Goal: Transaction & Acquisition: Book appointment/travel/reservation

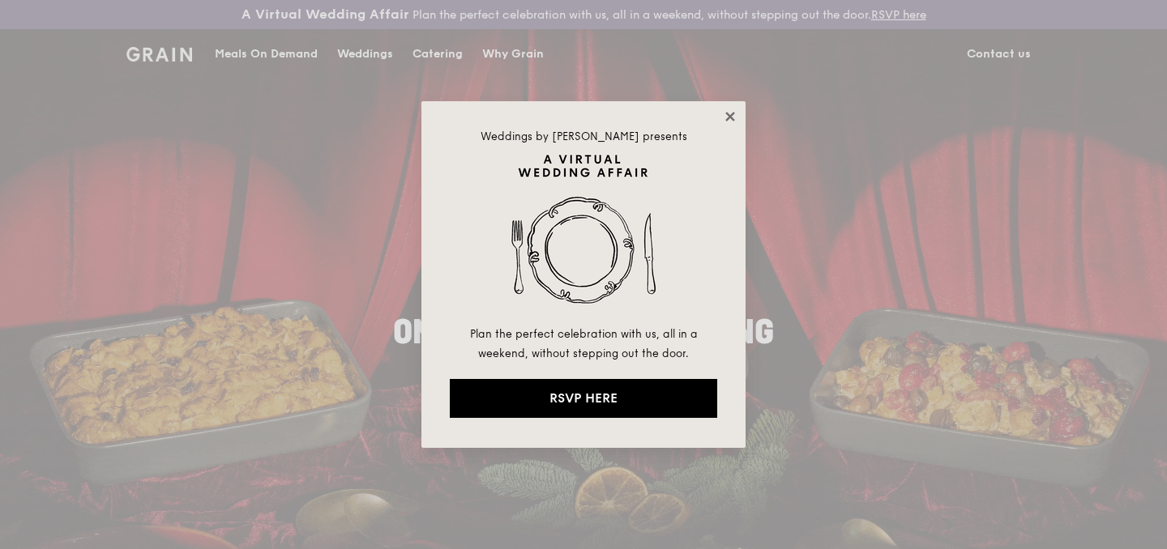
click at [726, 117] on icon at bounding box center [730, 116] width 15 height 15
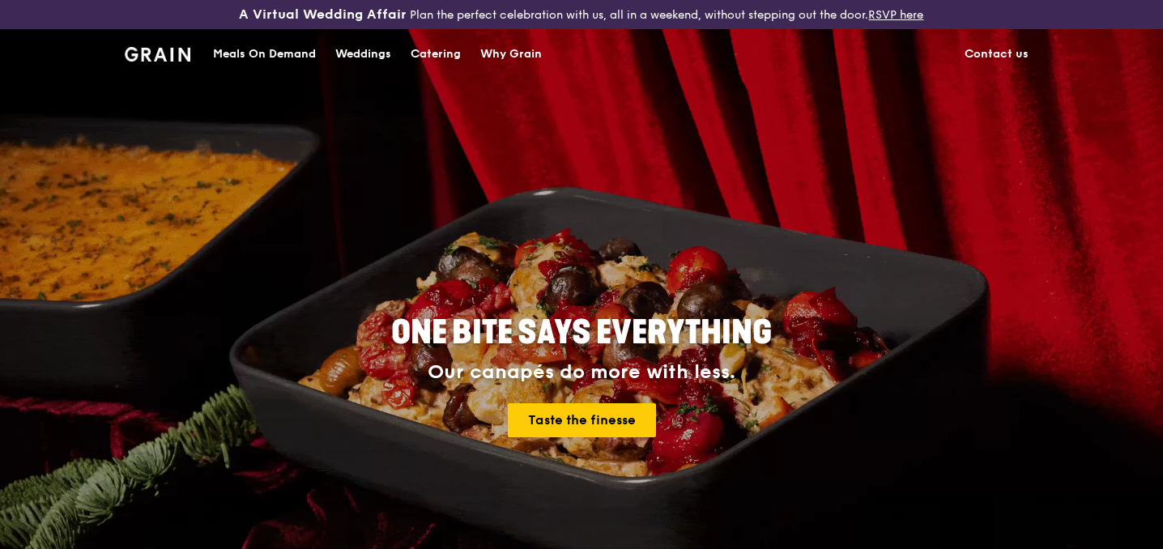
click at [443, 53] on div "Catering" at bounding box center [436, 54] width 50 height 49
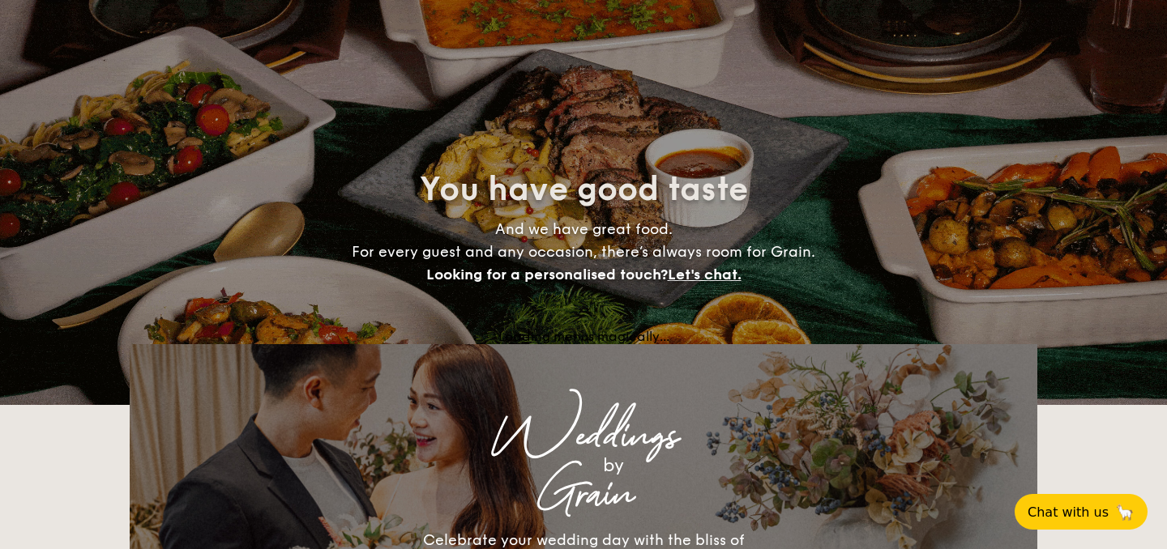
select select
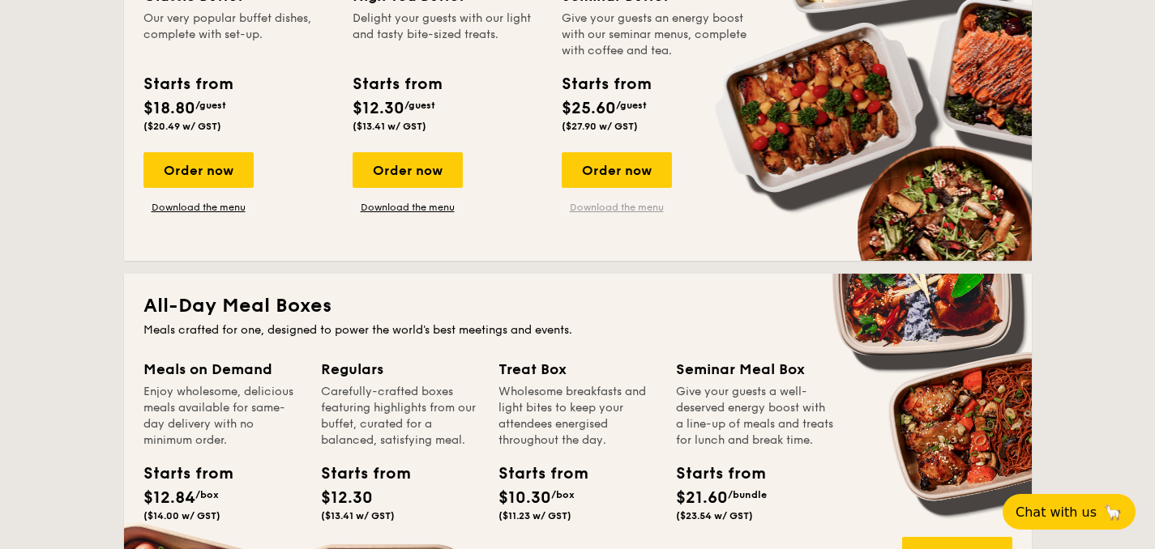
scroll to position [497, 0]
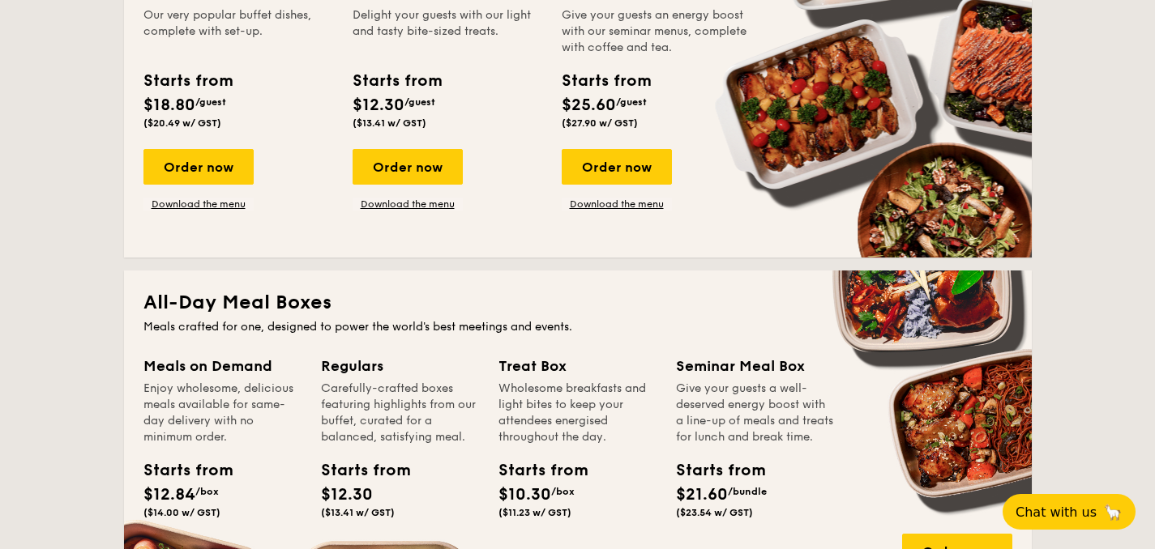
click at [631, 190] on div "Order now Download the menu" at bounding box center [616, 180] width 110 height 62
click at [630, 176] on div "Order now" at bounding box center [616, 167] width 110 height 36
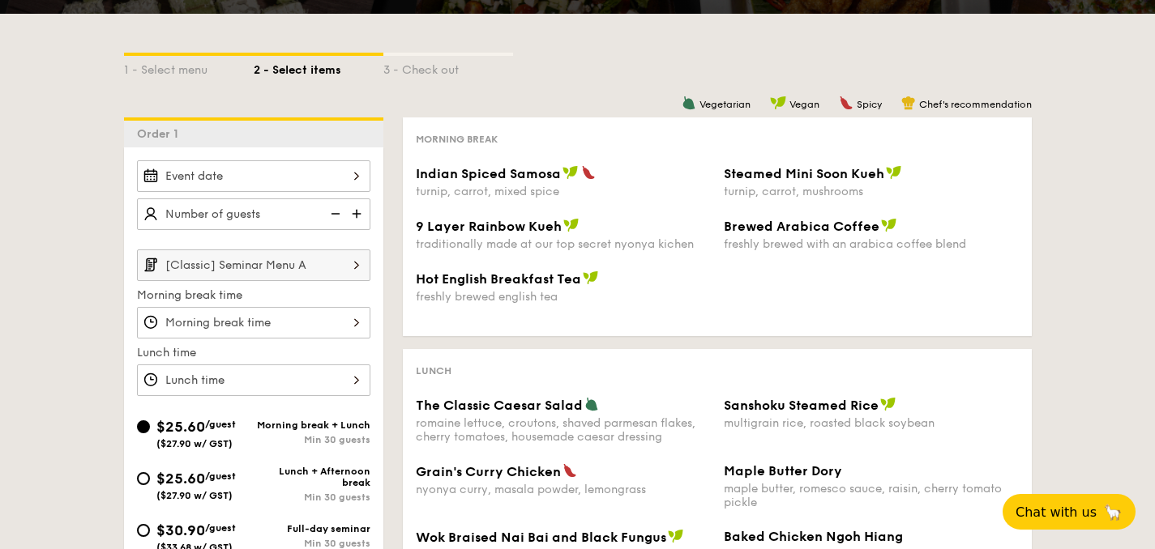
scroll to position [314, 0]
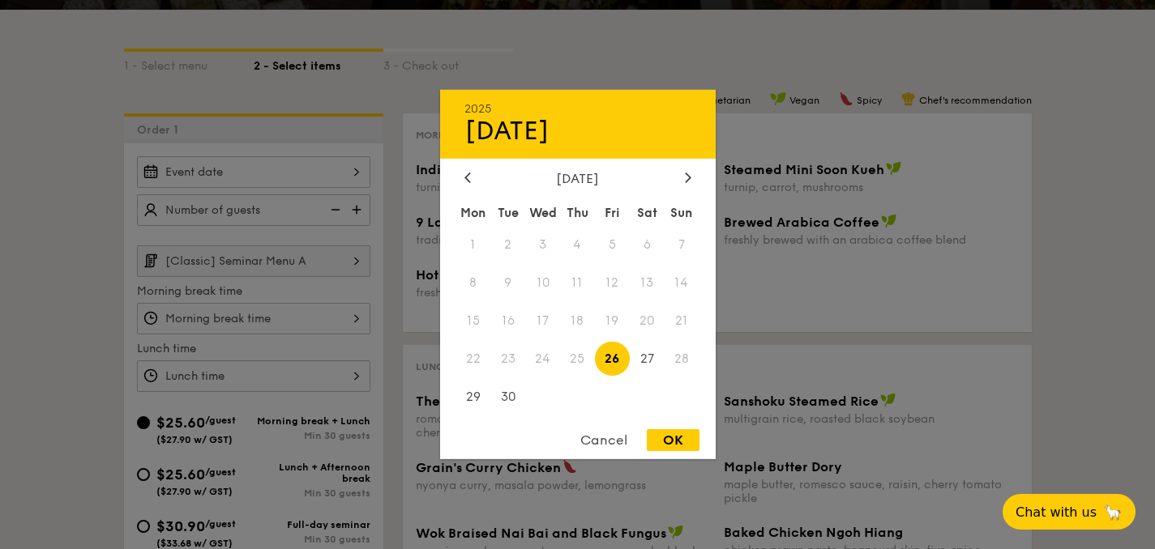
click at [242, 174] on div "2025 Sep [DATE] Tue Wed Thu Fri Sat Sun 1 2 3 4 5 6 7 8 9 10 11 12 13 14 15 16 …" at bounding box center [253, 172] width 233 height 32
click at [681, 176] on div at bounding box center [688, 178] width 15 height 15
click at [581, 325] on span "16" at bounding box center [577, 321] width 35 height 35
click at [674, 446] on div "OK" at bounding box center [673, 440] width 53 height 22
type input "Oct 16, 2025"
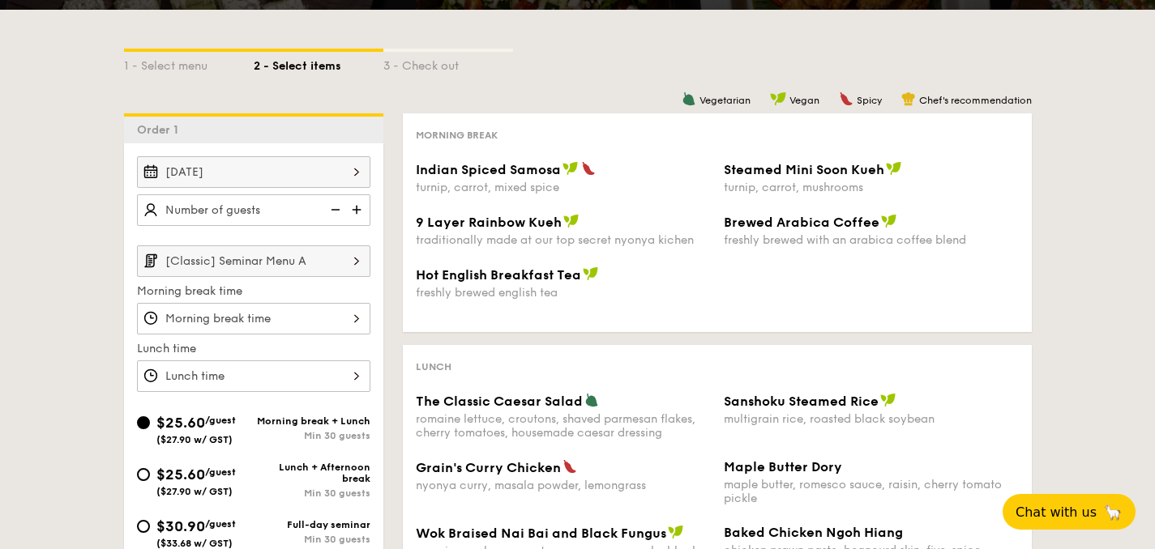
click at [352, 208] on img at bounding box center [358, 209] width 24 height 31
click at [352, 209] on img at bounding box center [358, 209] width 24 height 31
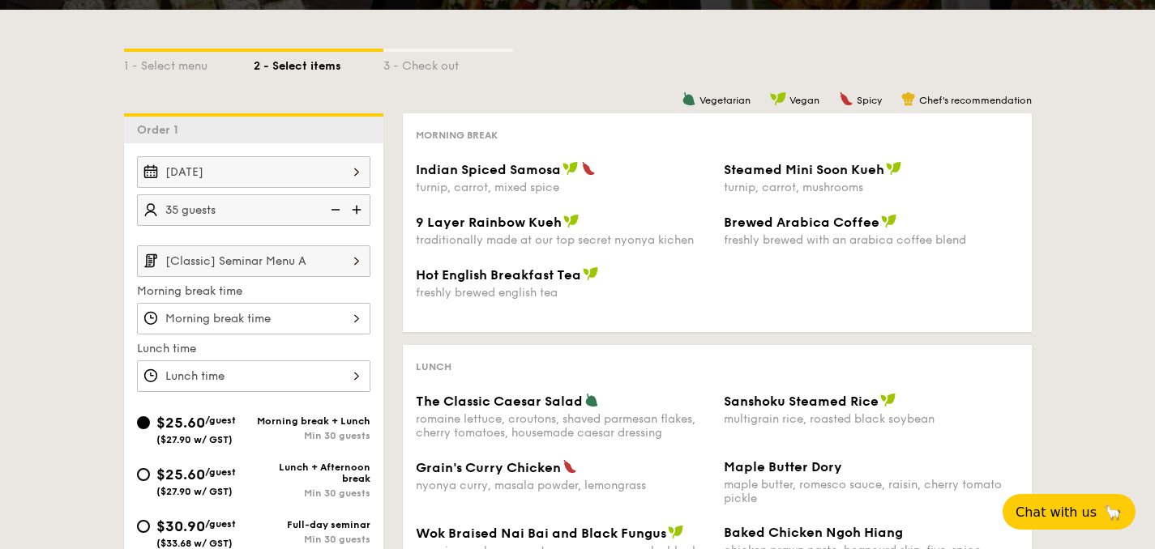
type input "40 guests"
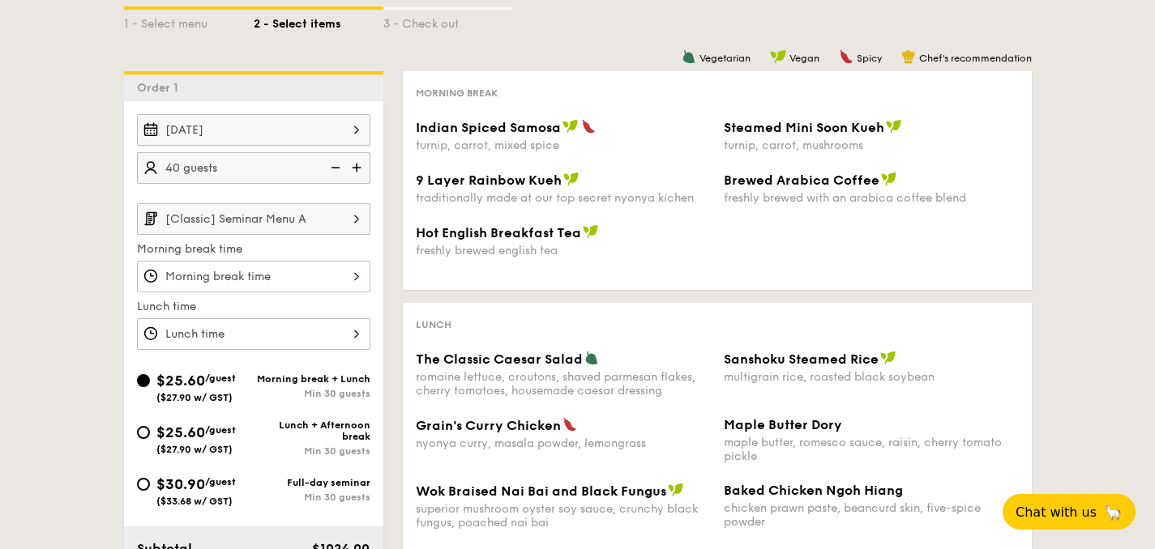
scroll to position [358, 0]
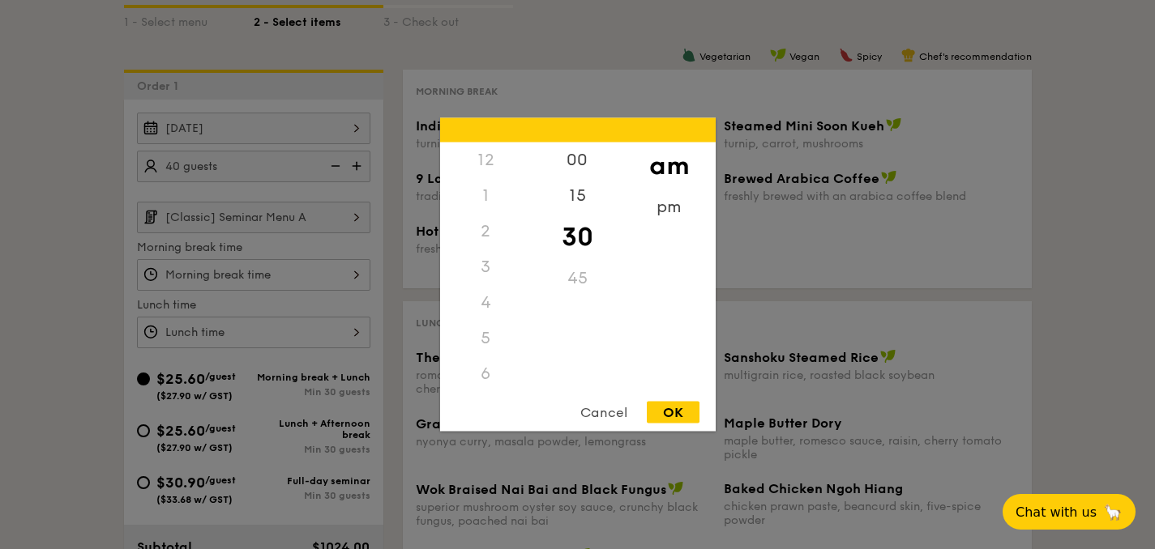
click at [330, 273] on div "12 1 2 3 4 5 6 7 8 9 10 11 00 15 30 45 am pm Cancel OK" at bounding box center [253, 275] width 233 height 32
click at [485, 262] on div "8" at bounding box center [486, 262] width 92 height 47
click at [580, 163] on div "00" at bounding box center [578, 166] width 92 height 47
click at [681, 416] on div "OK" at bounding box center [673, 413] width 53 height 22
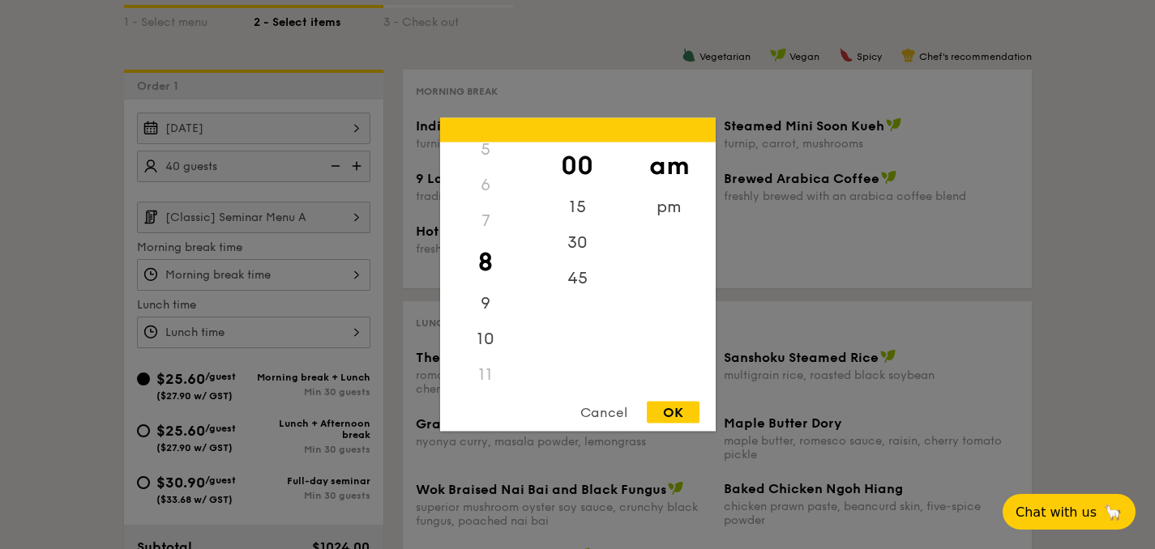
type input "8:00AM"
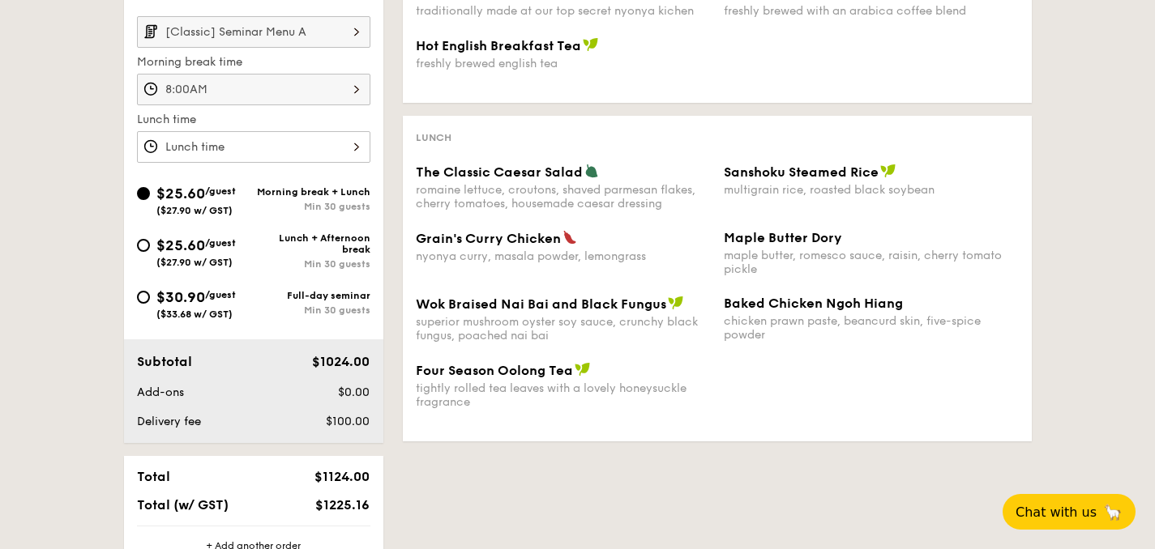
scroll to position [553, 0]
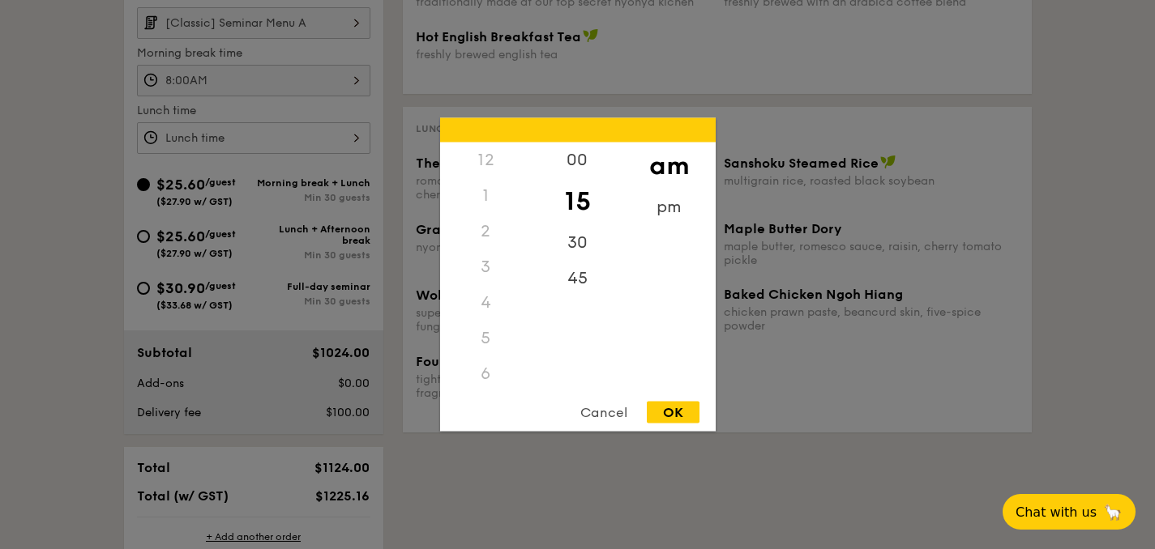
click at [250, 137] on div "12 1 2 3 4 5 6 7 8 9 10 11 00 15 30 45 am pm Cancel OK" at bounding box center [253, 138] width 233 height 32
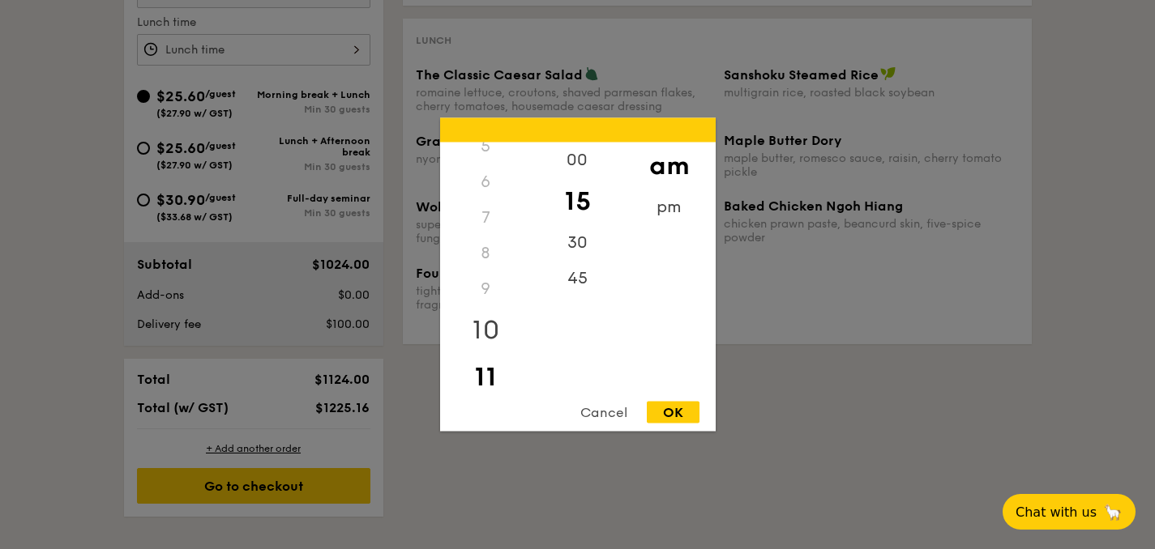
scroll to position [639, 0]
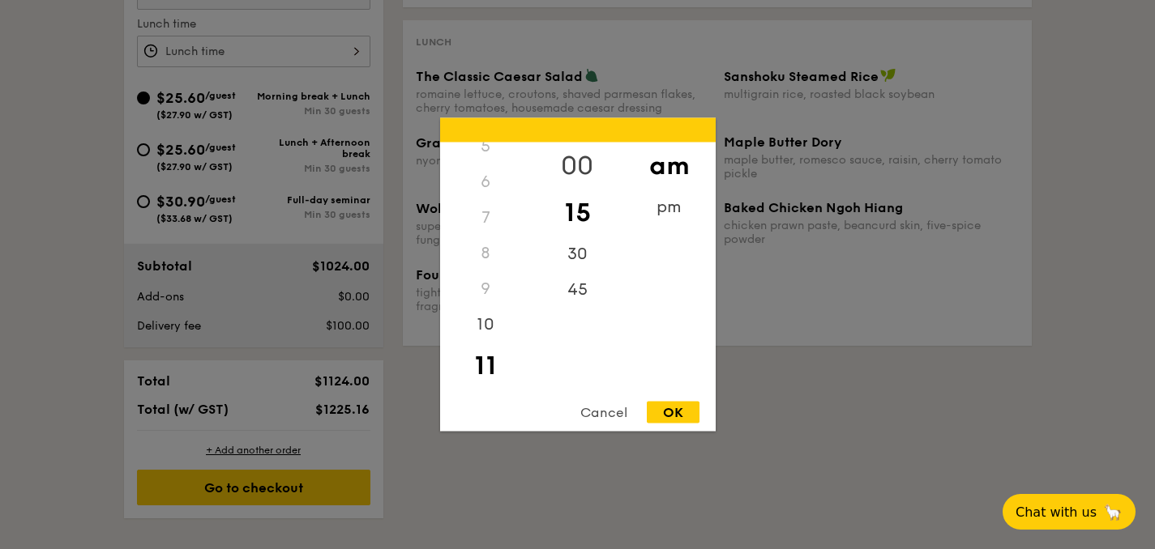
click at [572, 161] on div "00" at bounding box center [578, 166] width 92 height 47
click at [670, 207] on div "pm" at bounding box center [669, 213] width 92 height 47
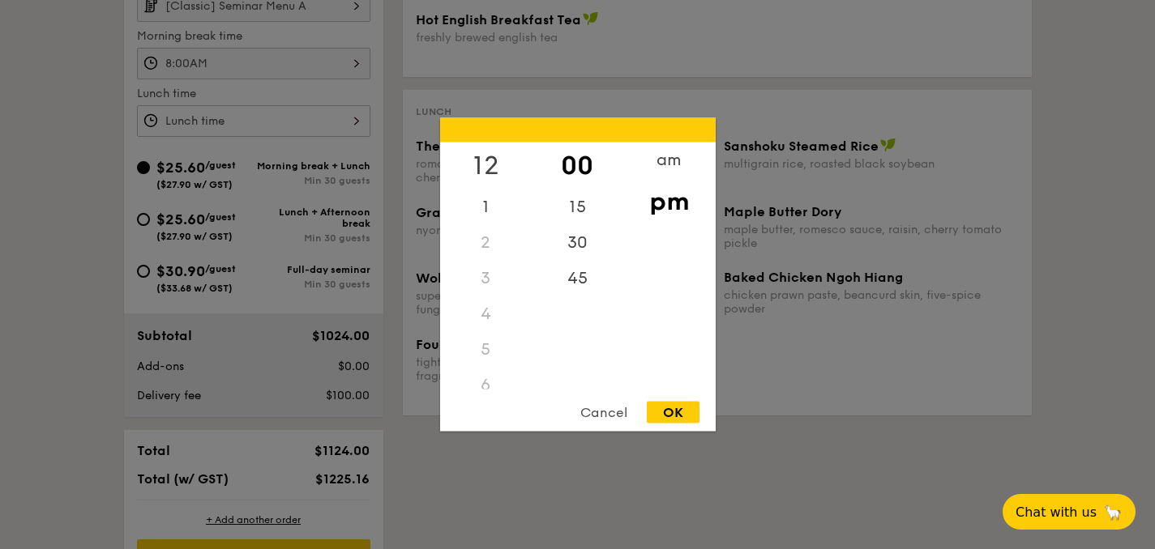
scroll to position [566, 0]
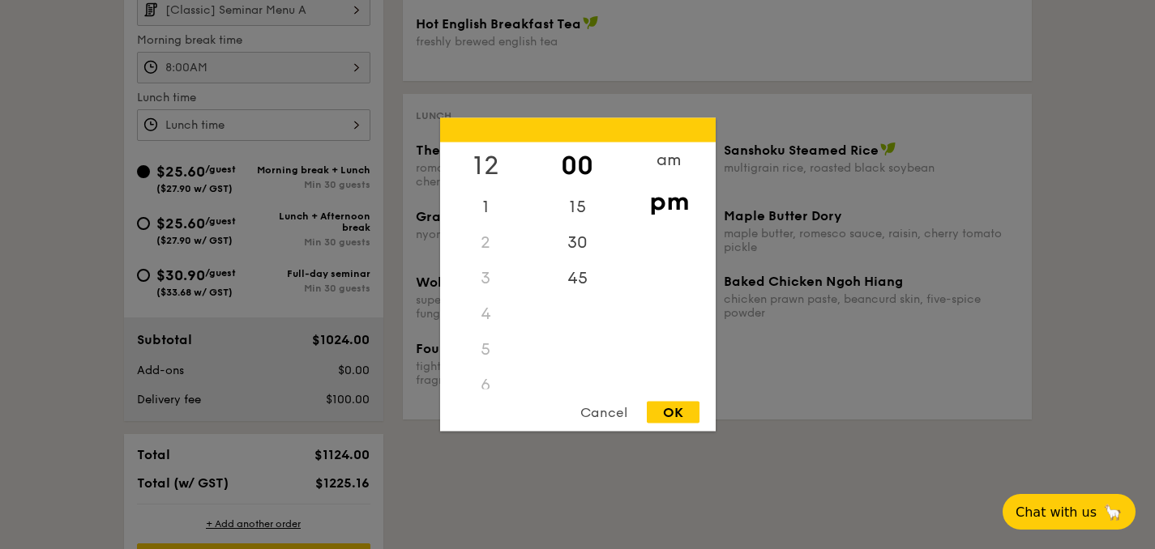
click at [488, 163] on div "12" at bounding box center [486, 166] width 92 height 47
click at [489, 208] on div "1" at bounding box center [486, 212] width 92 height 47
click at [678, 412] on div "OK" at bounding box center [673, 413] width 53 height 22
type input "1:00PM"
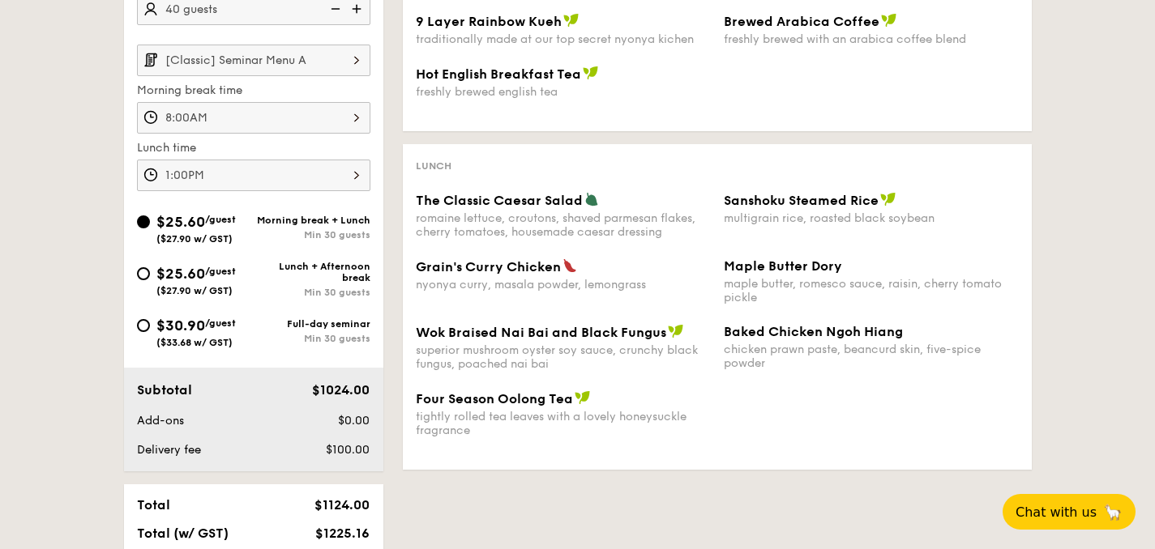
scroll to position [516, 0]
click at [232, 58] on input "[Classic] Seminar Menu A" at bounding box center [253, 60] width 233 height 32
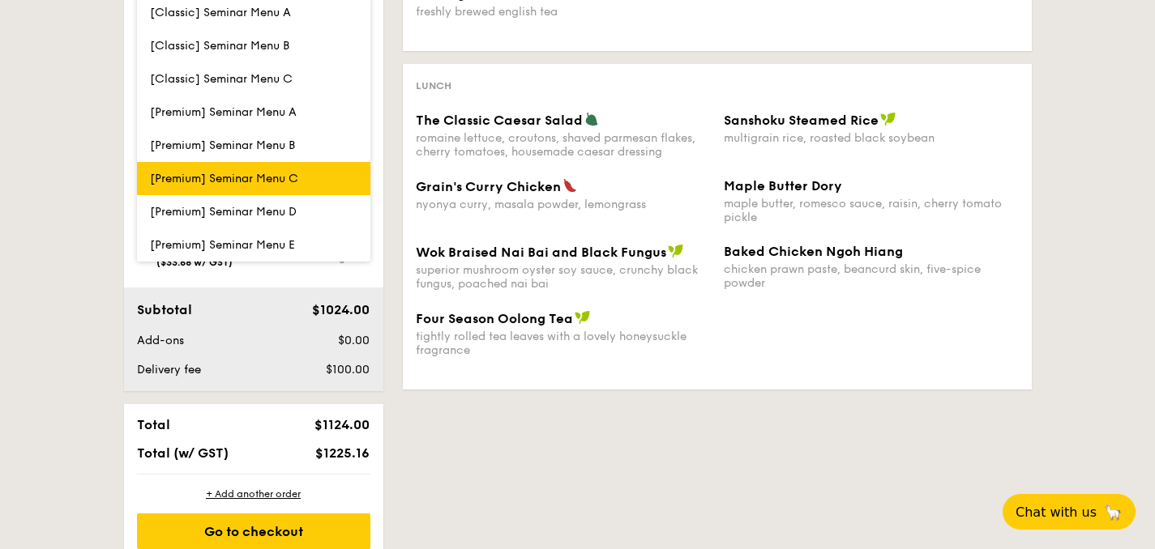
scroll to position [598, 0]
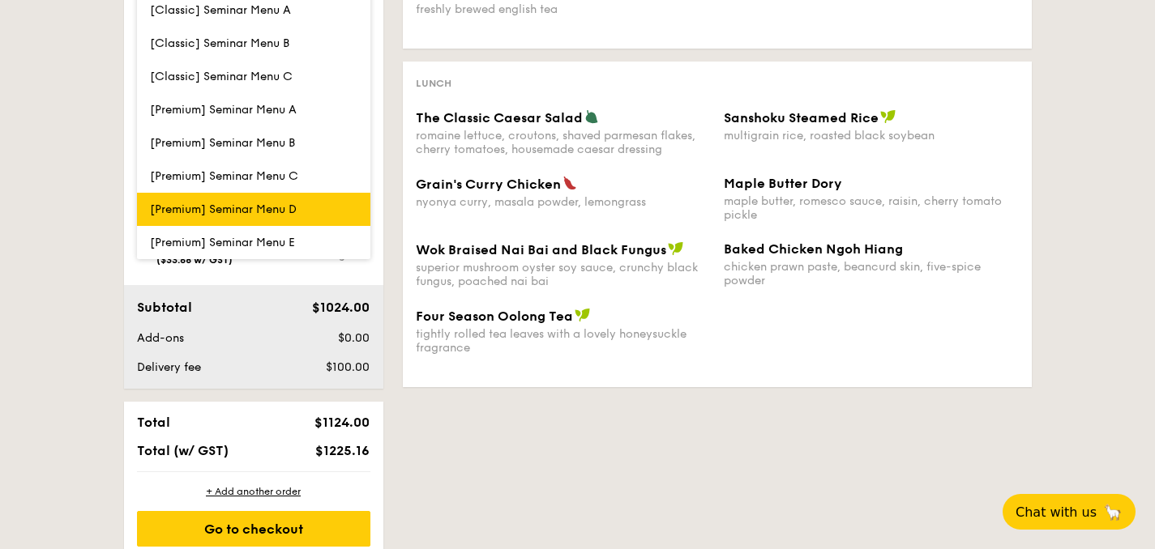
click at [260, 207] on span "[Premium] Seminar Menu D" at bounding box center [223, 210] width 147 height 14
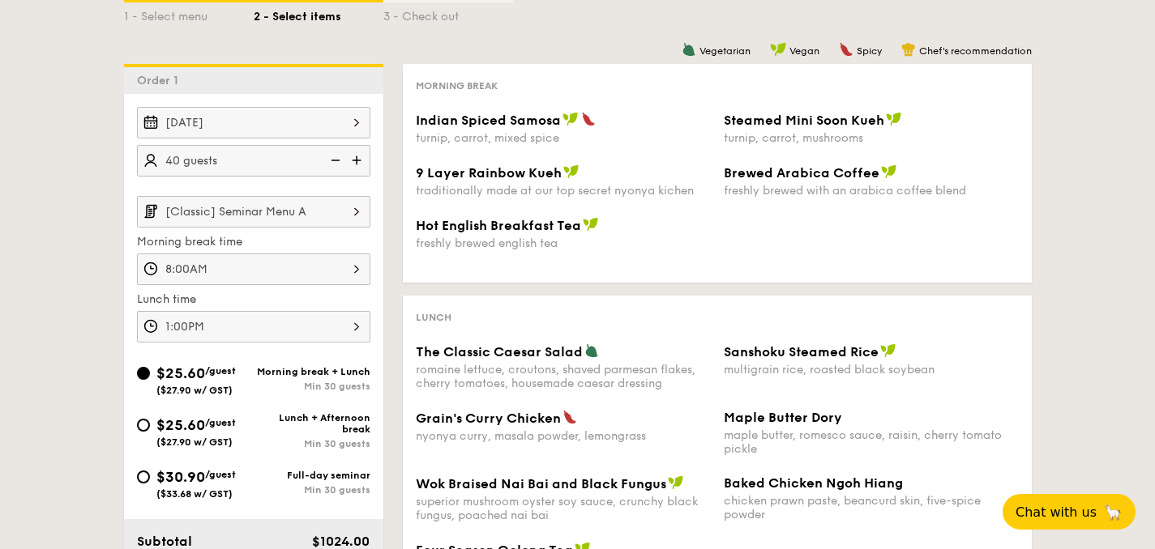
scroll to position [362, 0]
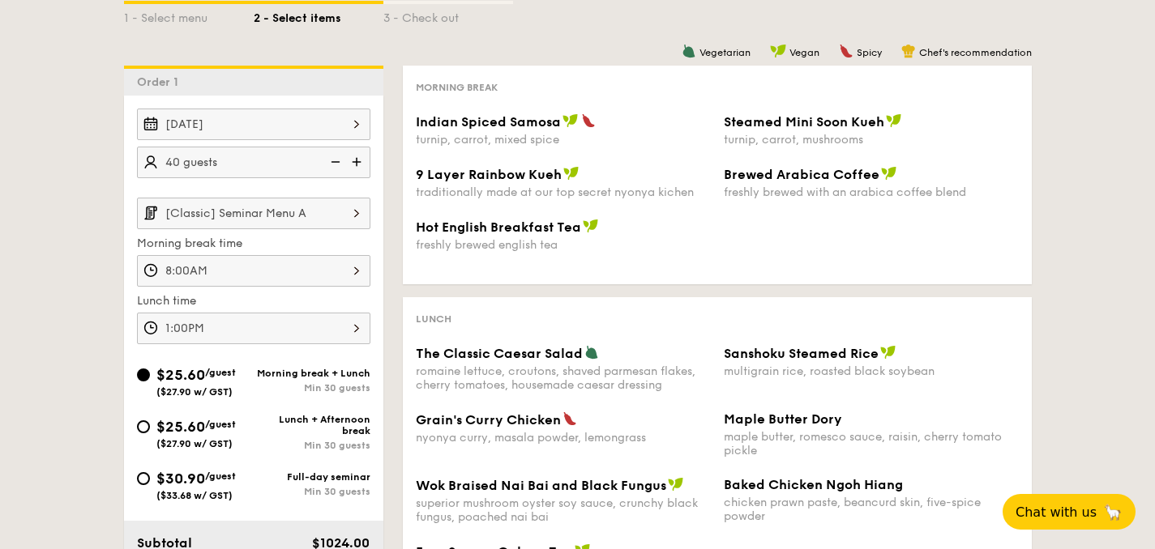
click at [259, 220] on input "[Classic] Seminar Menu A" at bounding box center [253, 214] width 233 height 32
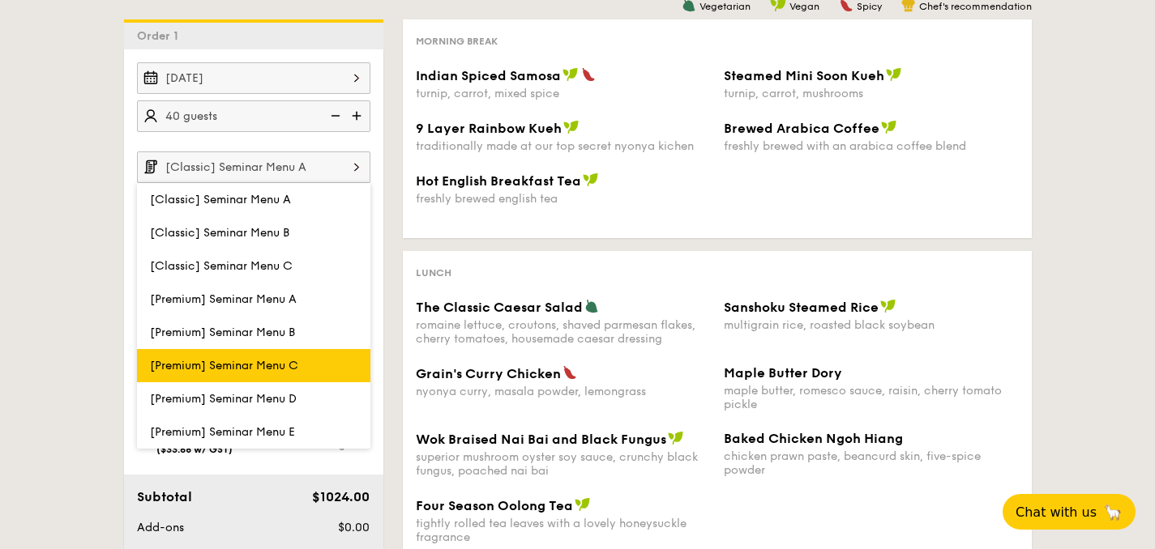
scroll to position [412, 0]
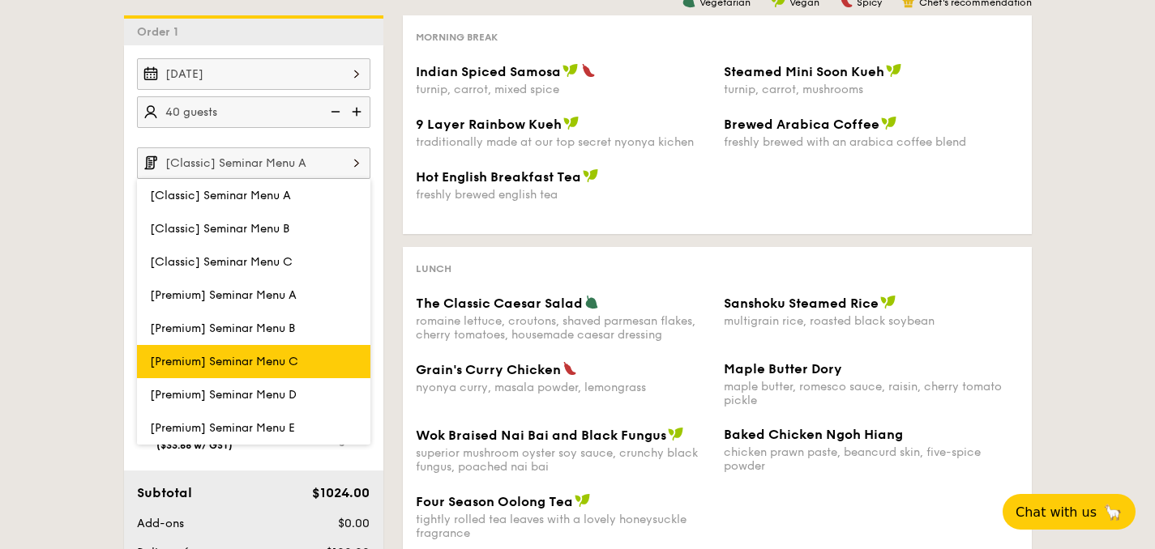
click at [252, 360] on span "[Premium] Seminar Menu C" at bounding box center [224, 362] width 148 height 14
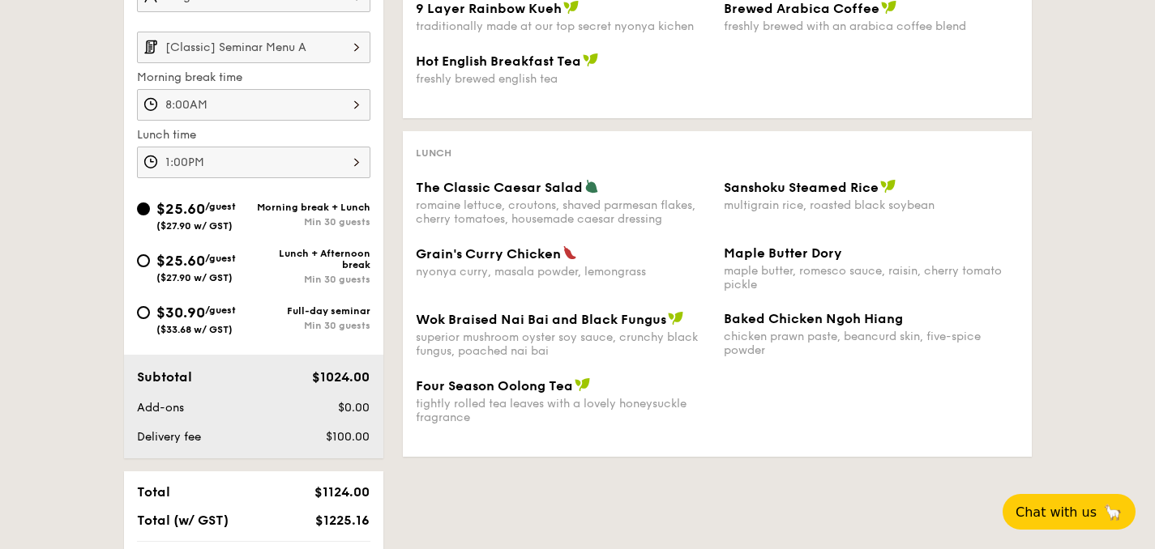
scroll to position [531, 0]
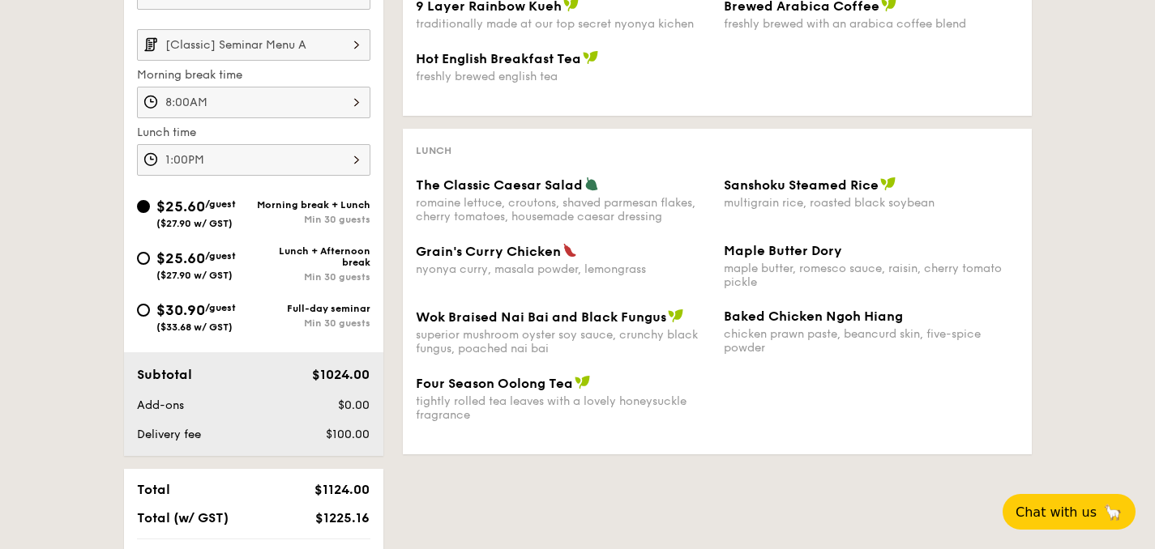
click at [297, 53] on input "[Classic] Seminar Menu A" at bounding box center [253, 45] width 233 height 32
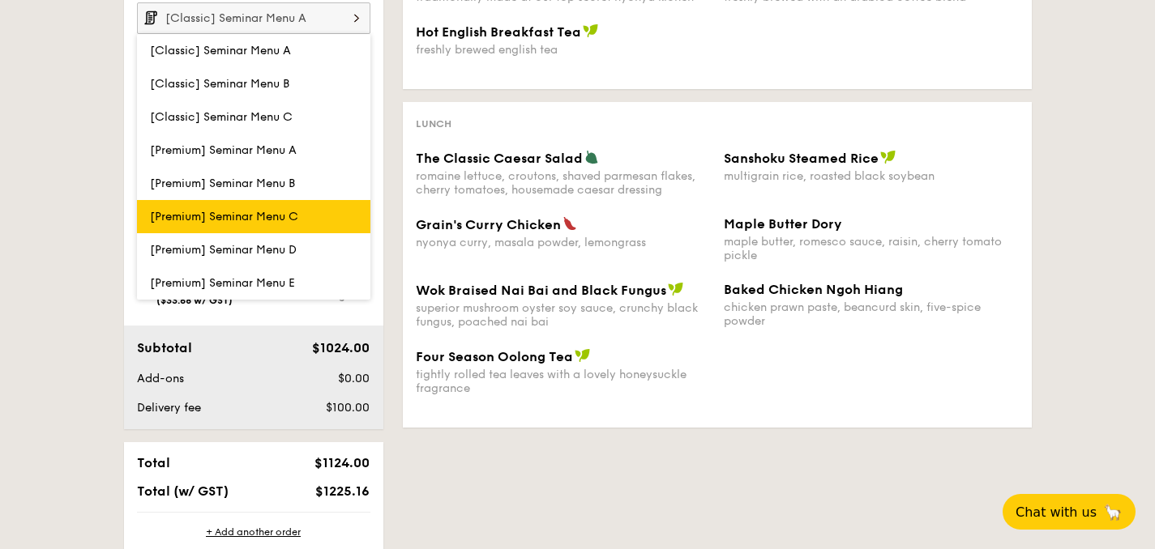
scroll to position [561, 0]
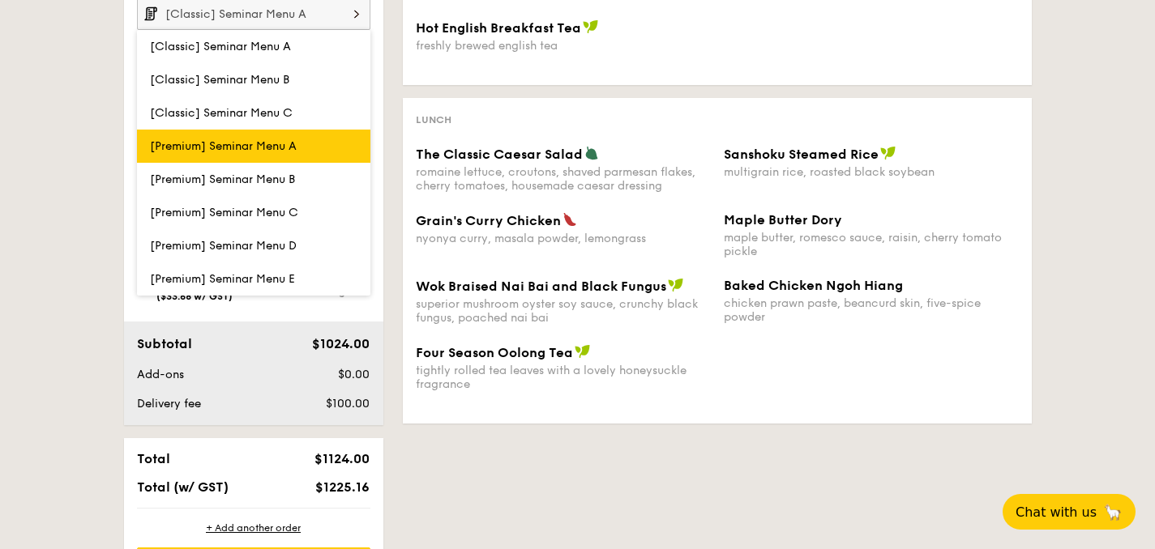
click at [279, 151] on span "[Premium] Seminar Menu A" at bounding box center [223, 146] width 147 height 14
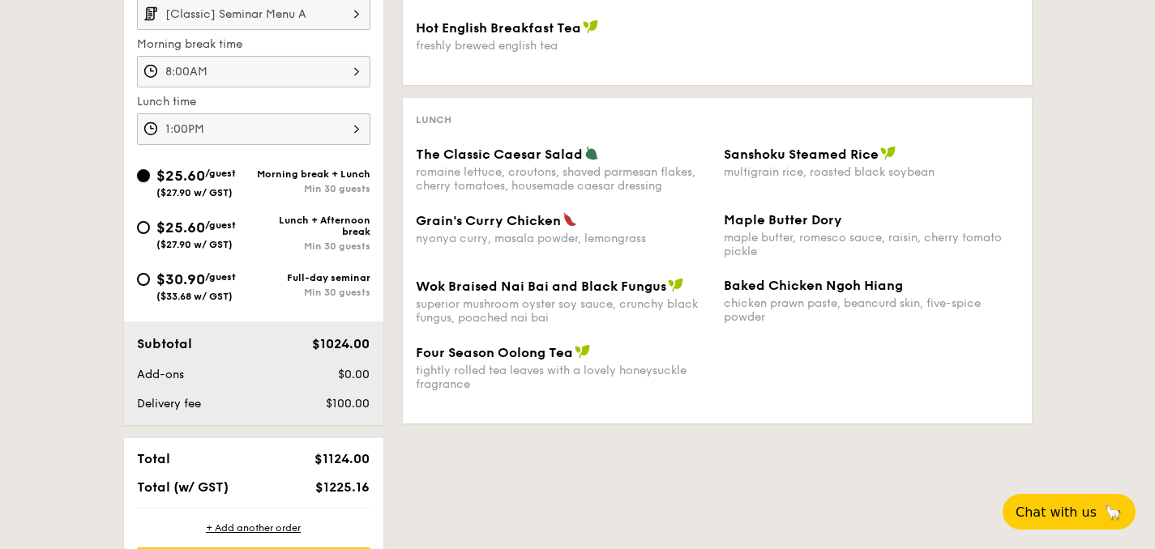
click at [143, 171] on input "$25.60 /guest ($27.90 w/ GST) Morning break + Lunch Min 30 guests" at bounding box center [143, 175] width 13 height 13
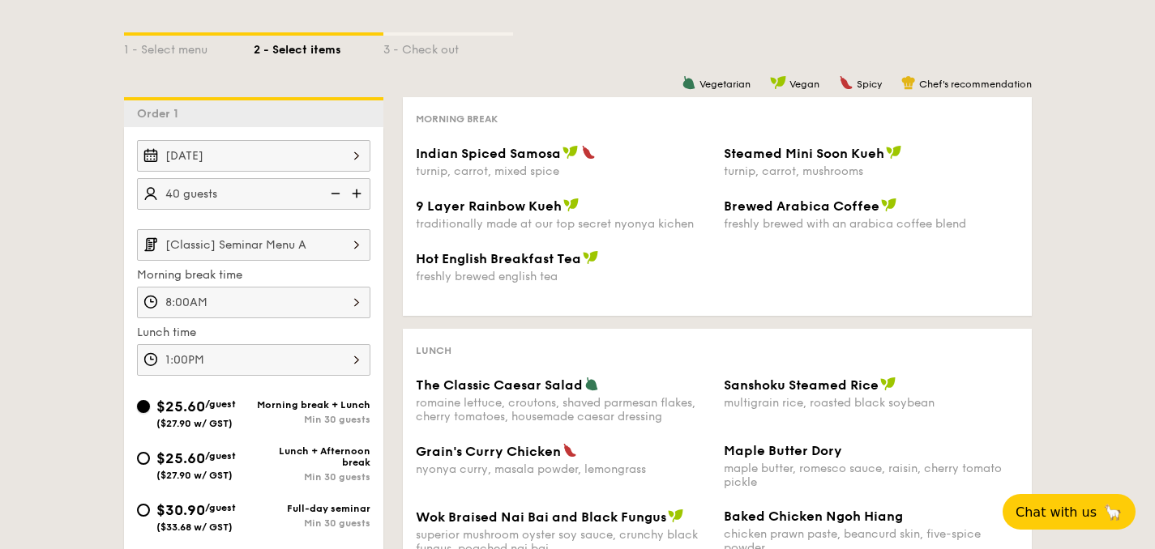
scroll to position [329, 0]
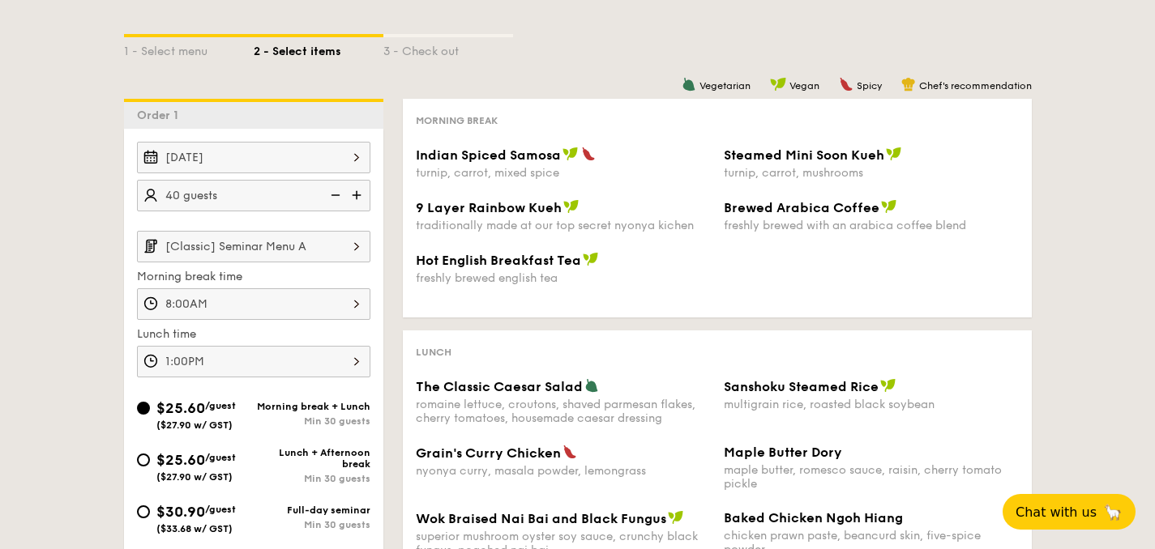
click at [234, 249] on input "[Classic] Seminar Menu A" at bounding box center [253, 247] width 233 height 32
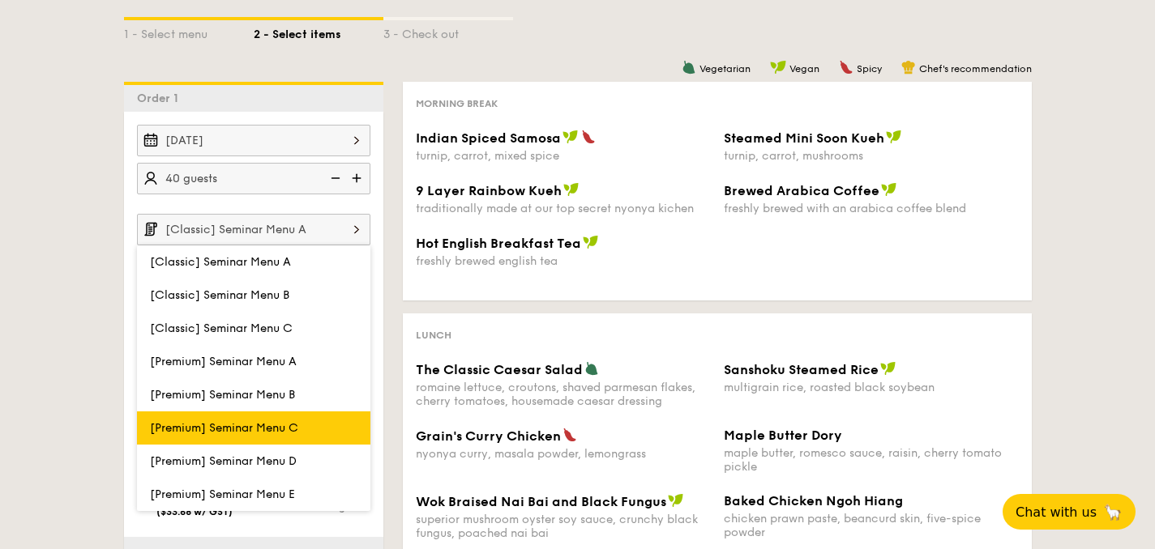
scroll to position [358, 0]
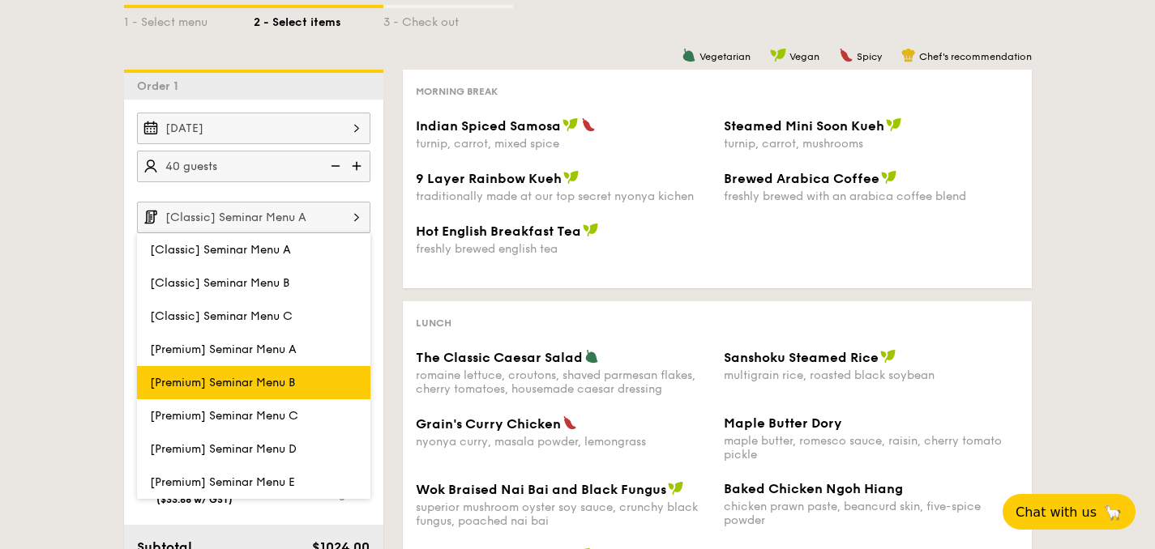
click at [253, 390] on label "[Premium] Seminar Menu B" at bounding box center [253, 382] width 233 height 33
click at [0, 0] on input "[Premium] Seminar Menu B" at bounding box center [0, 0] width 0 height 0
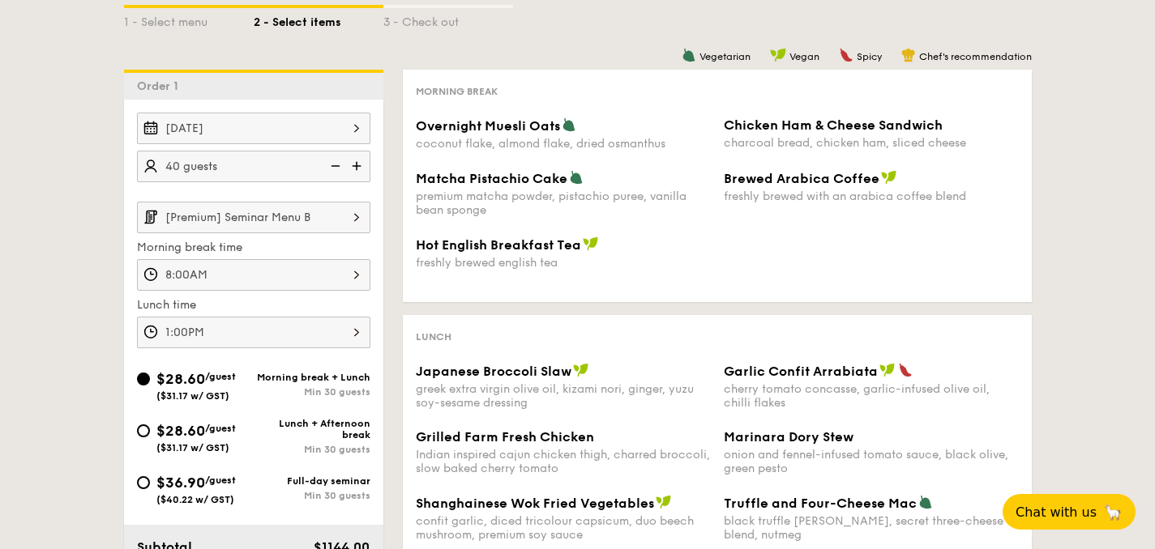
click at [310, 229] on input "[Premium] Seminar Menu B" at bounding box center [253, 218] width 233 height 32
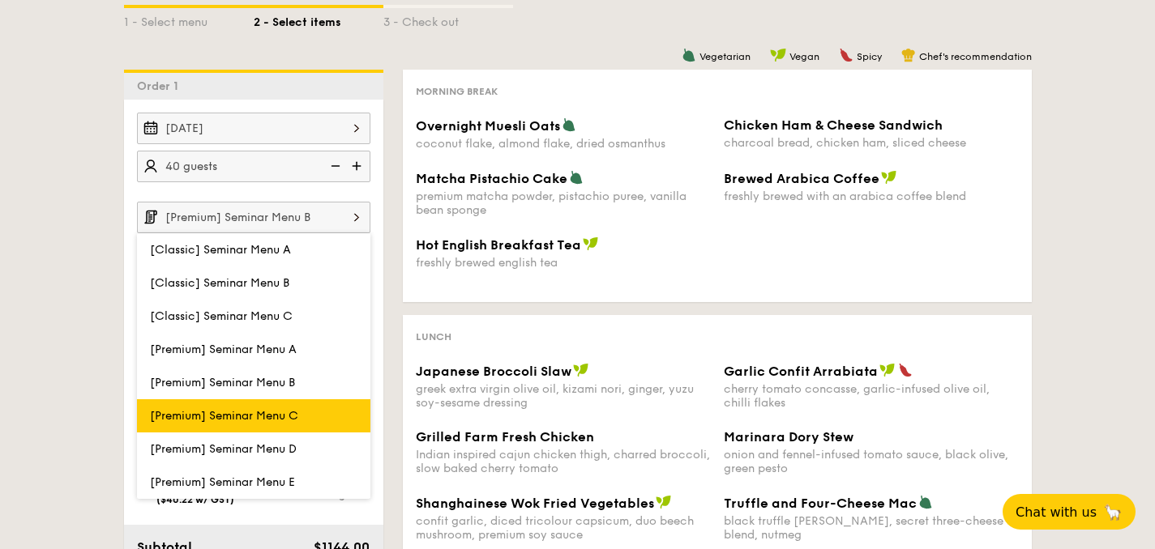
click at [265, 415] on span "[Premium] Seminar Menu C" at bounding box center [224, 416] width 148 height 14
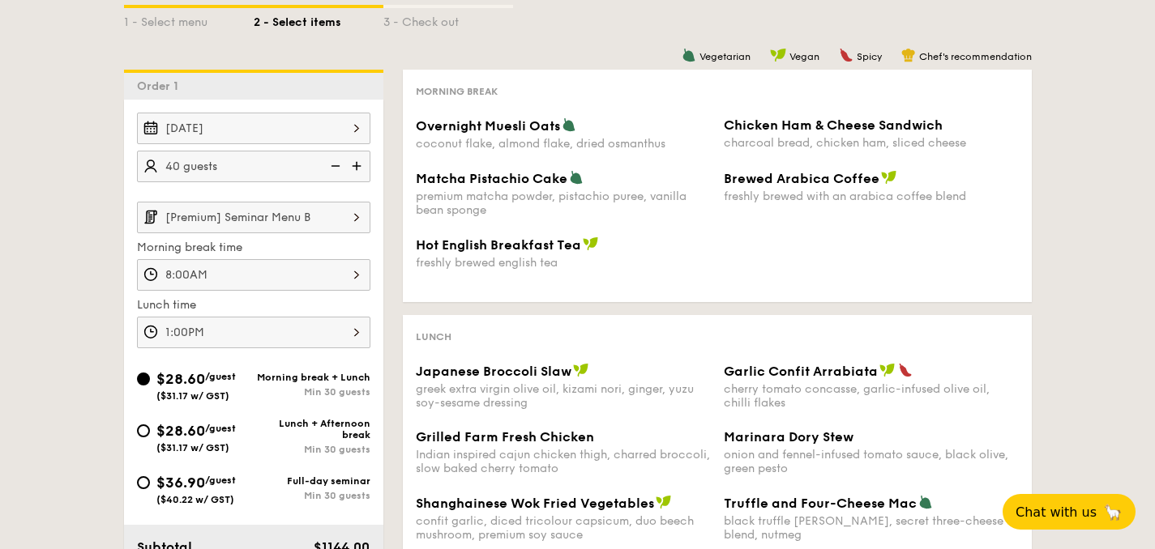
click at [294, 220] on input "[Premium] Seminar Menu B" at bounding box center [253, 218] width 233 height 32
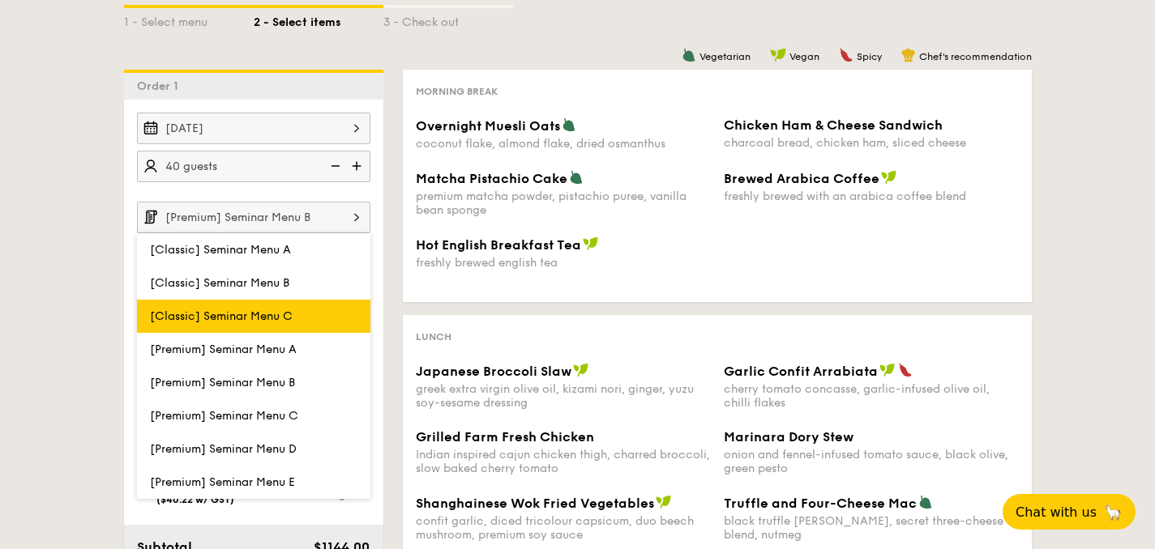
click at [267, 305] on label "[Classic] Seminar Menu C" at bounding box center [253, 316] width 233 height 33
click at [0, 0] on input "[Classic] Seminar Menu C" at bounding box center [0, 0] width 0 height 0
type input "[Classic] Seminar Menu C"
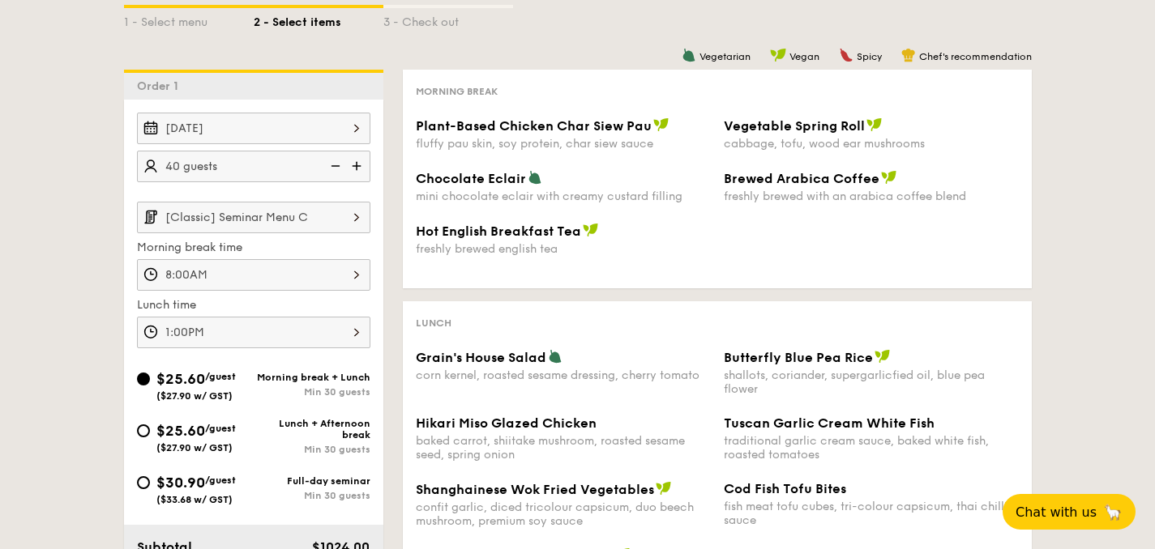
click at [290, 224] on input "[Classic] Seminar Menu C" at bounding box center [253, 218] width 233 height 32
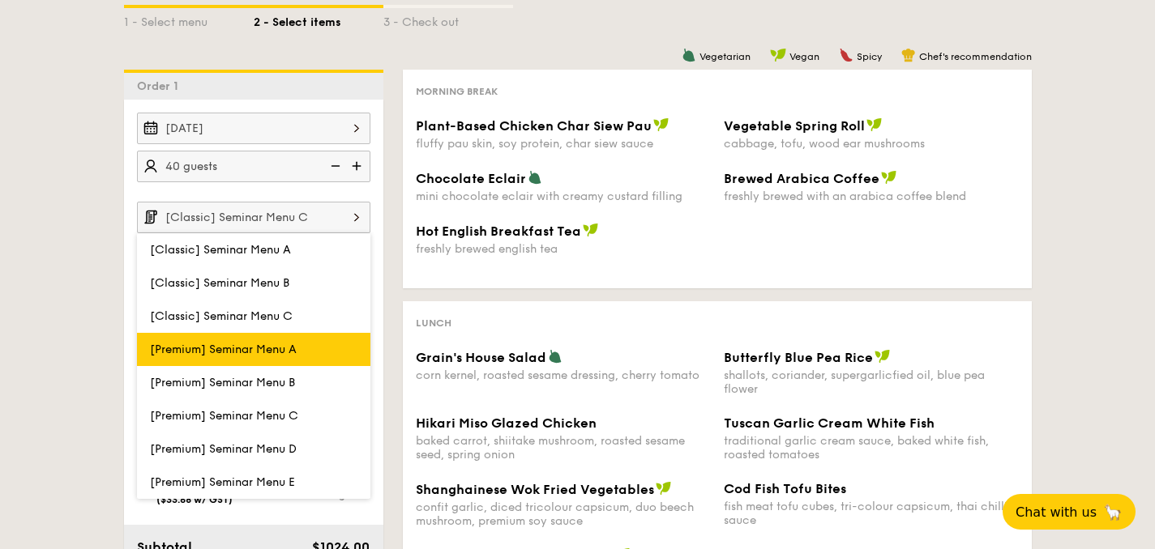
click at [267, 343] on span "[Premium] Seminar Menu A" at bounding box center [223, 350] width 147 height 14
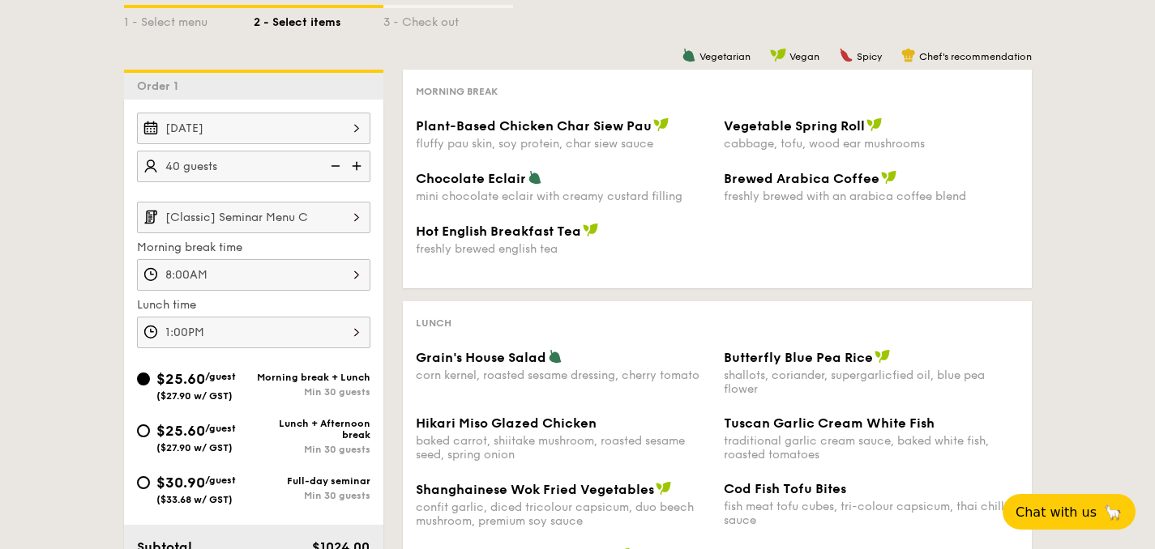
click at [302, 222] on input "[Classic] Seminar Menu C" at bounding box center [253, 218] width 233 height 32
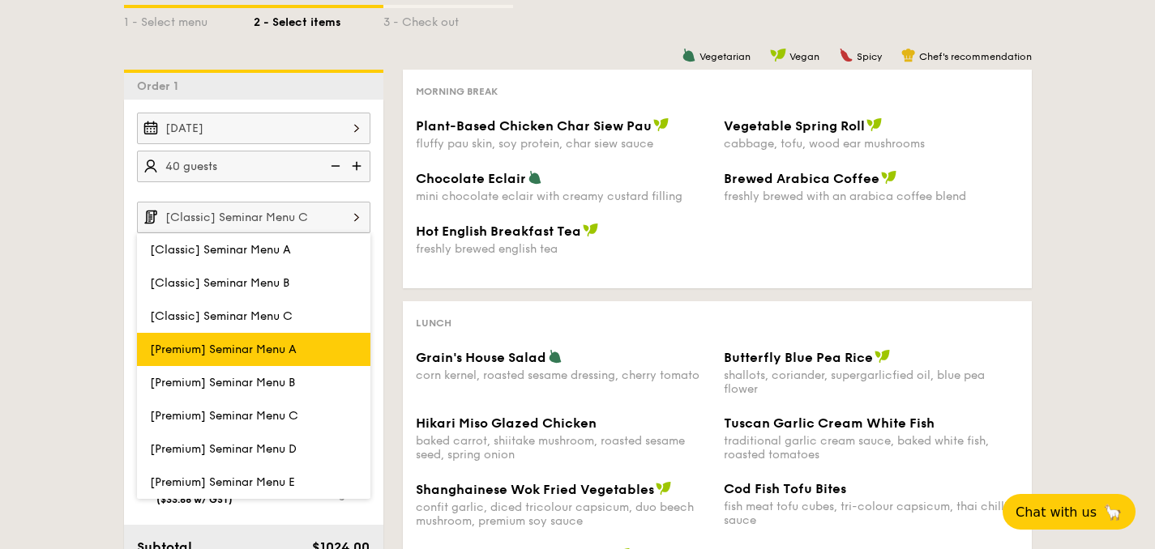
click at [255, 347] on span "[Premium] Seminar Menu A" at bounding box center [223, 350] width 147 height 14
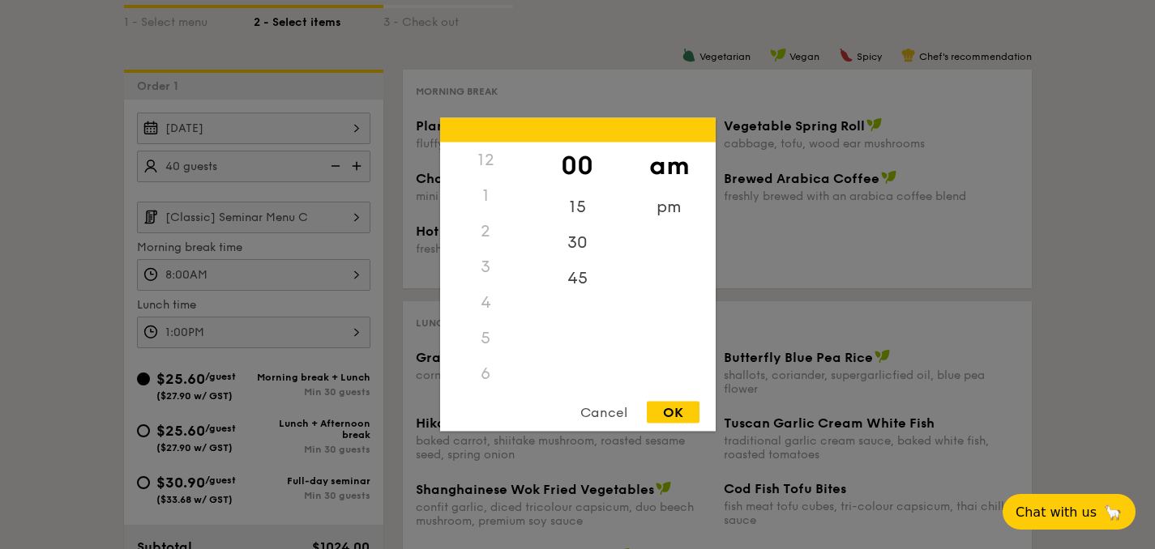
click at [272, 276] on div "8:00AM 12 1 2 3 4 5 6 7 8 9 10 11 00 15 30 45 am pm Cancel OK" at bounding box center [253, 275] width 233 height 32
click at [572, 253] on div "30" at bounding box center [578, 248] width 92 height 47
click at [668, 415] on div "OK" at bounding box center [673, 413] width 53 height 22
type input "8:30AM"
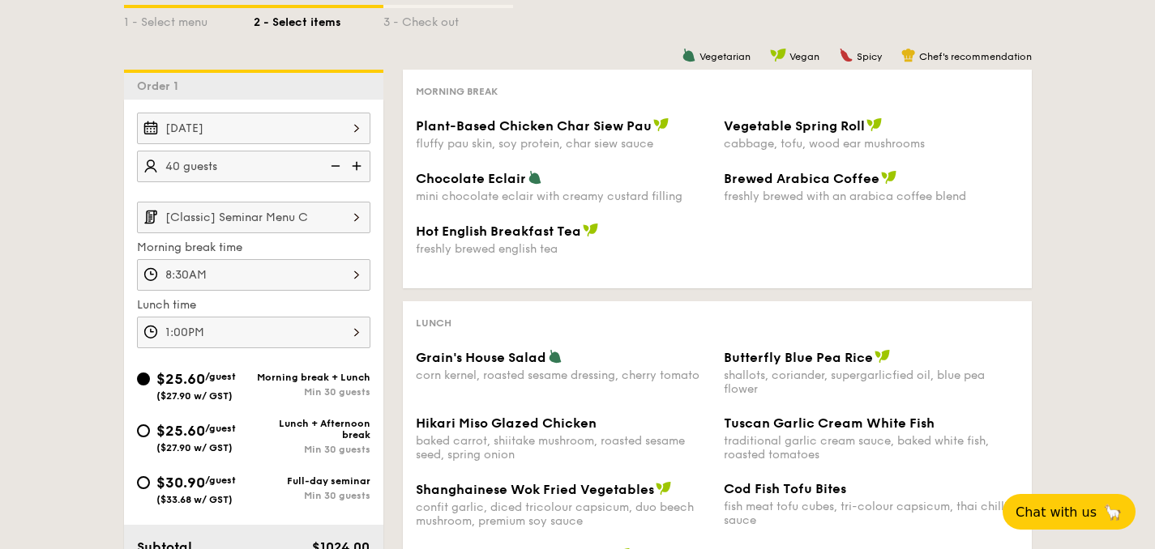
click at [272, 220] on input "[Classic] Seminar Menu C" at bounding box center [253, 218] width 233 height 32
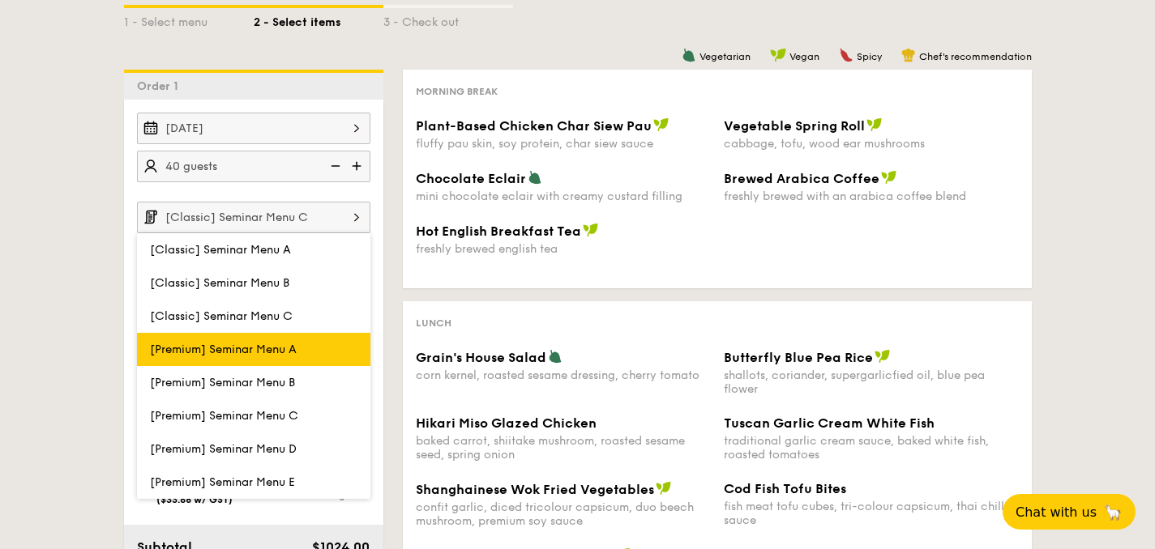
click at [243, 347] on span "[Premium] Seminar Menu A" at bounding box center [223, 350] width 147 height 14
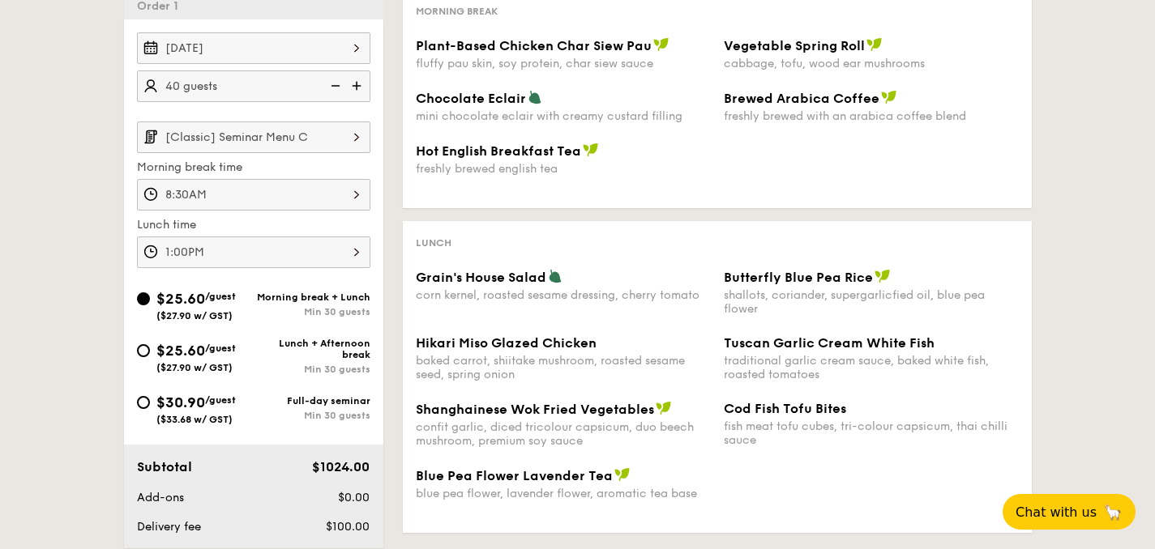
scroll to position [425, 0]
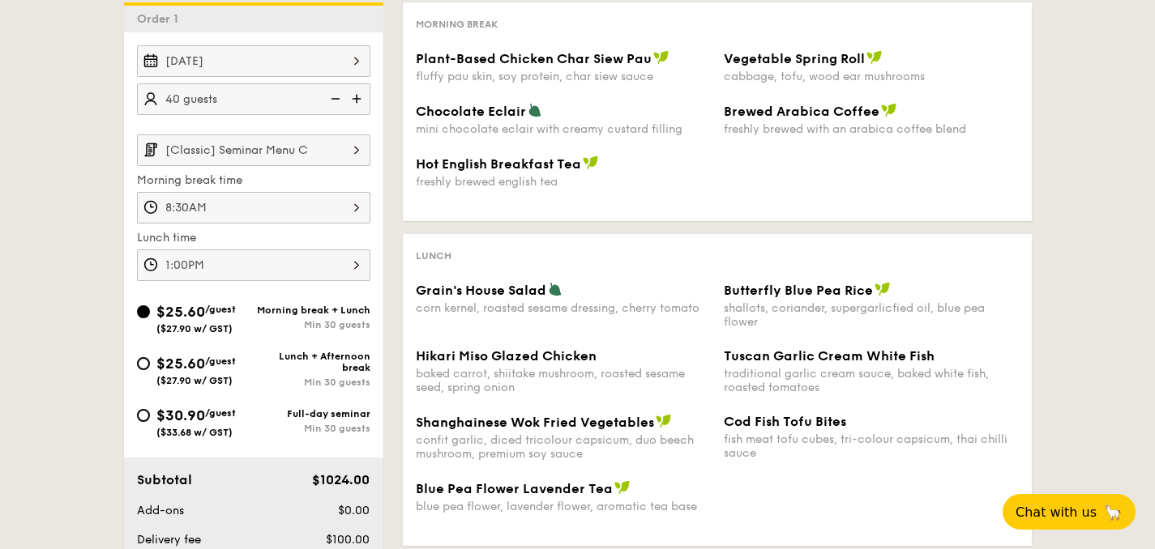
click at [283, 147] on input "[Classic] Seminar Menu C" at bounding box center [253, 150] width 233 height 32
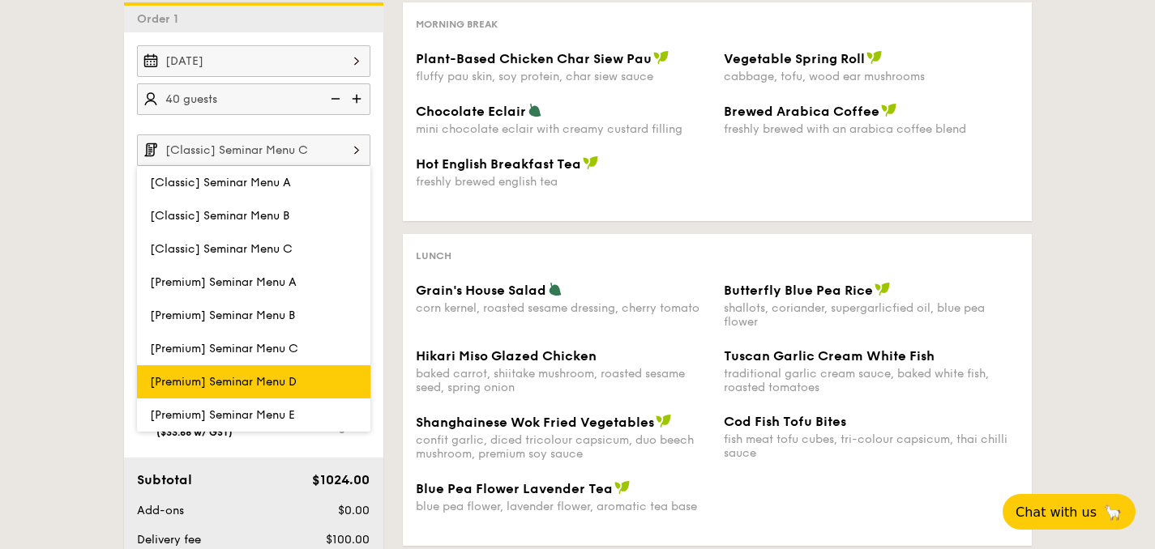
click at [278, 378] on span "[Premium] Seminar Menu D" at bounding box center [223, 382] width 147 height 14
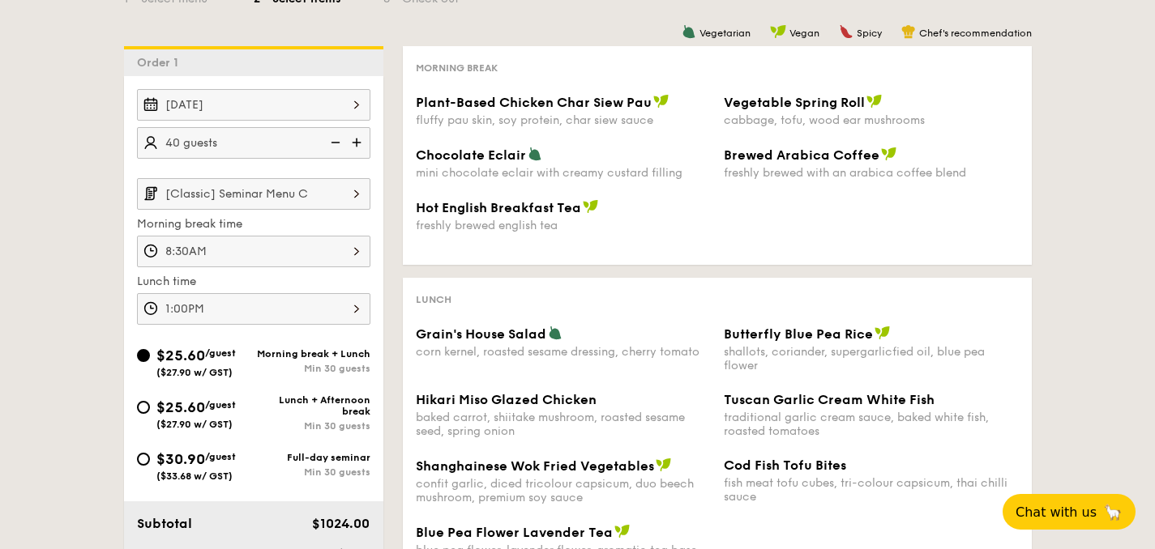
scroll to position [380, 0]
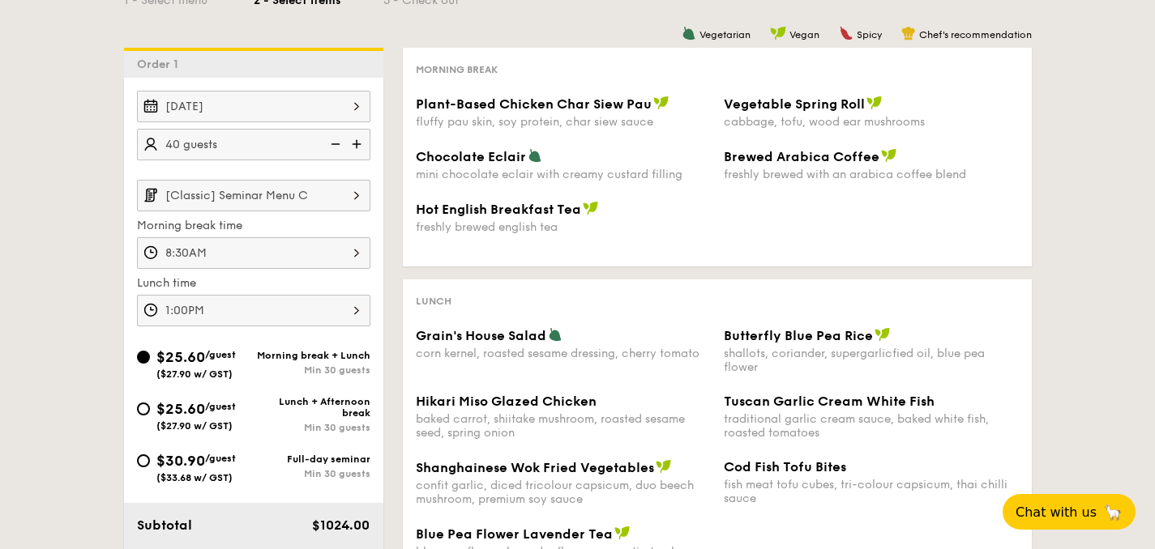
click at [253, 193] on input "[Classic] Seminar Menu C" at bounding box center [253, 196] width 233 height 32
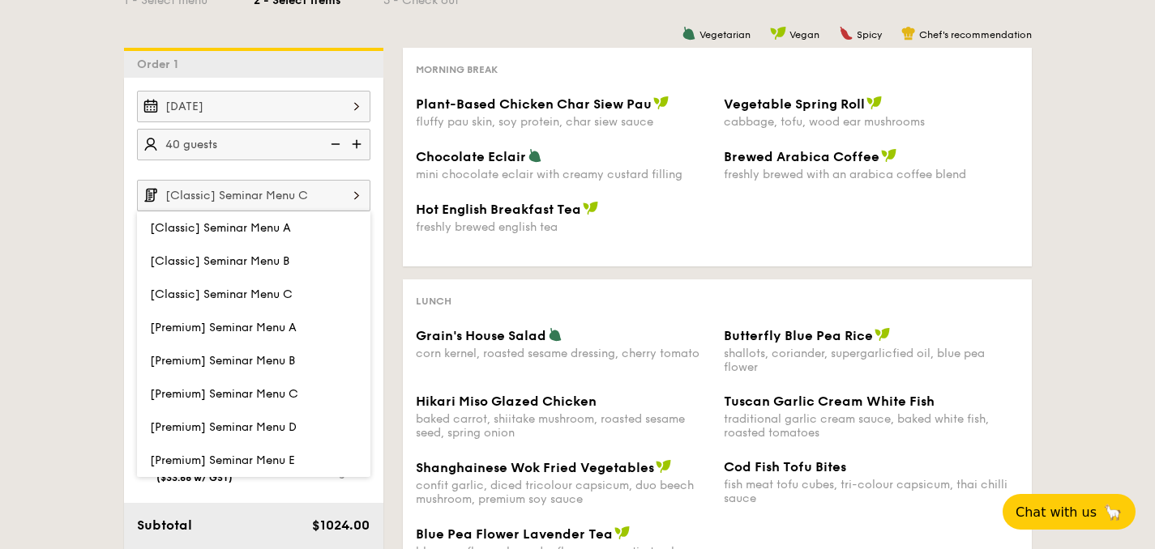
click at [265, 301] on label "[Classic] Seminar Menu C" at bounding box center [253, 294] width 233 height 33
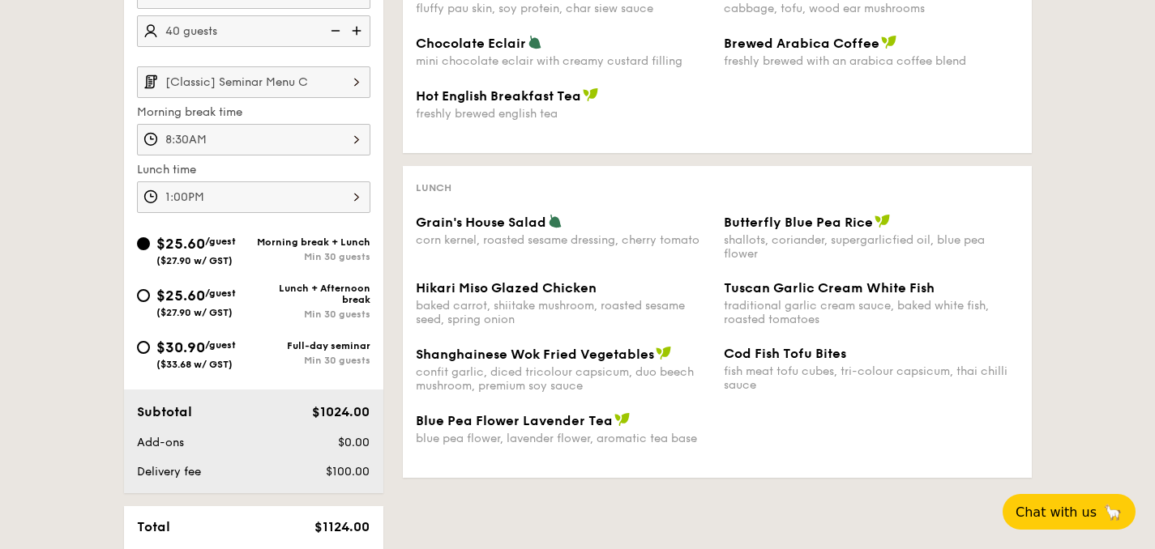
scroll to position [483, 0]
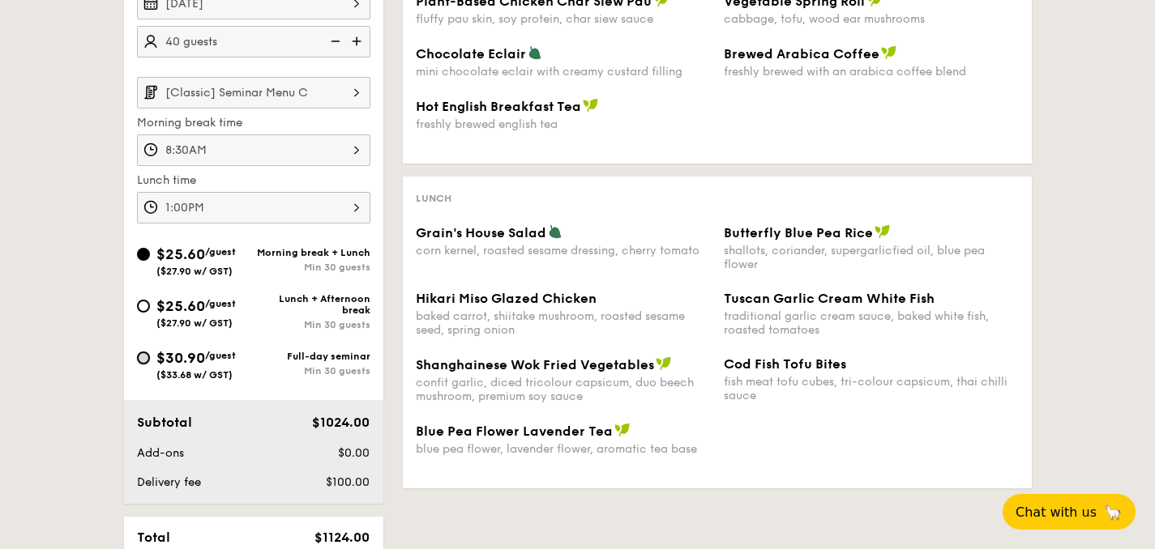
click at [143, 363] on input "$30.90 /guest ($33.68 w/ GST) Full-day seminar Min 30 guests" at bounding box center [143, 358] width 13 height 13
radio input "true"
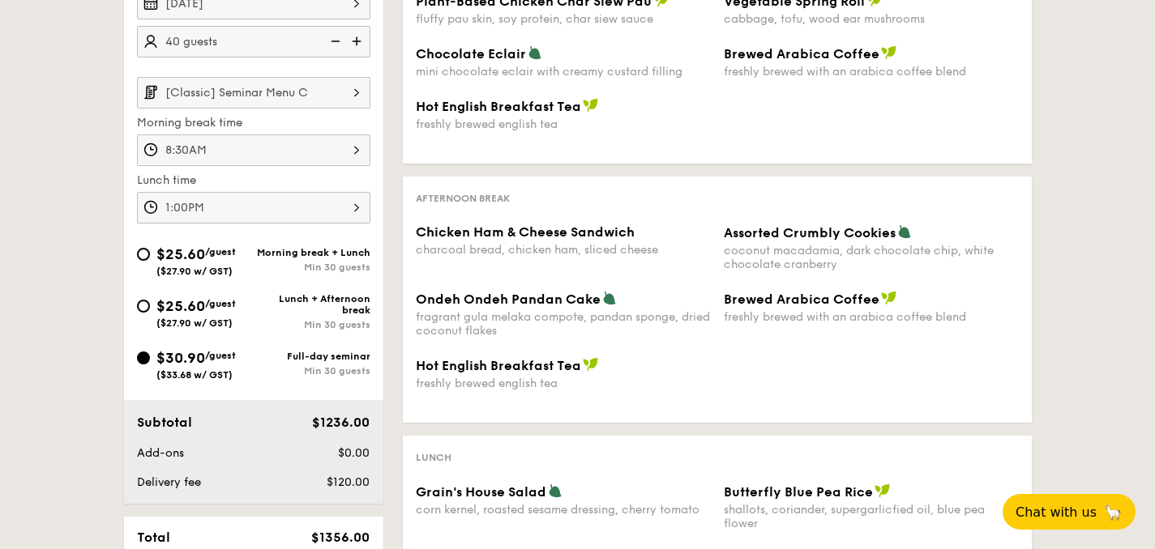
click at [145, 262] on div "$25.60 /guest ($27.90 w/ GST)" at bounding box center [195, 260] width 117 height 34
click at [145, 261] on input "$25.60 /guest ($27.90 w/ GST) Morning break + Lunch Min 30 guests" at bounding box center [143, 254] width 13 height 13
radio input "true"
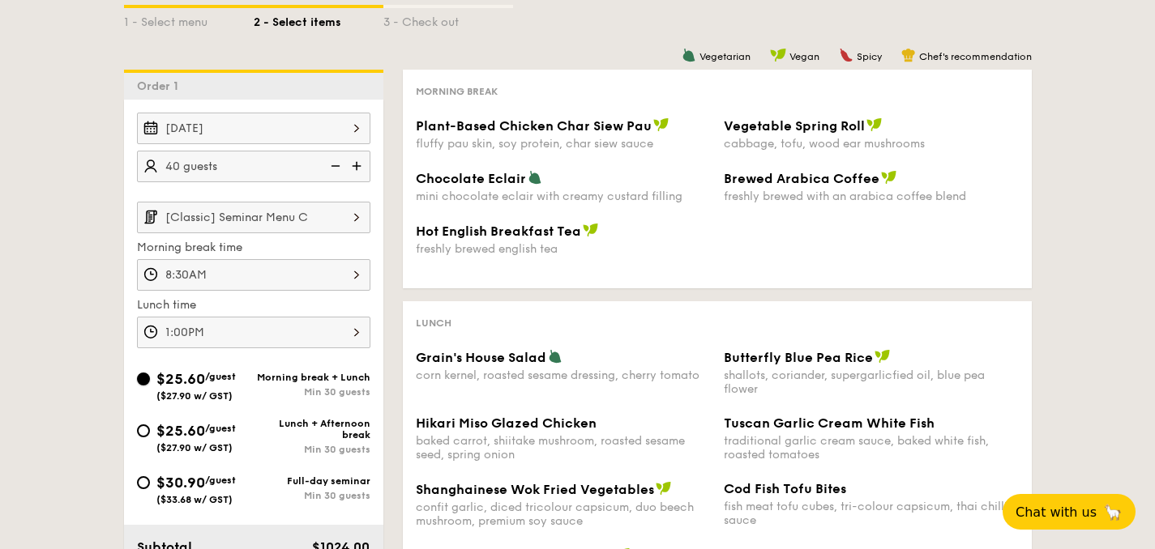
scroll to position [359, 0]
click at [207, 214] on input "[Classic] Seminar Menu C" at bounding box center [253, 217] width 233 height 32
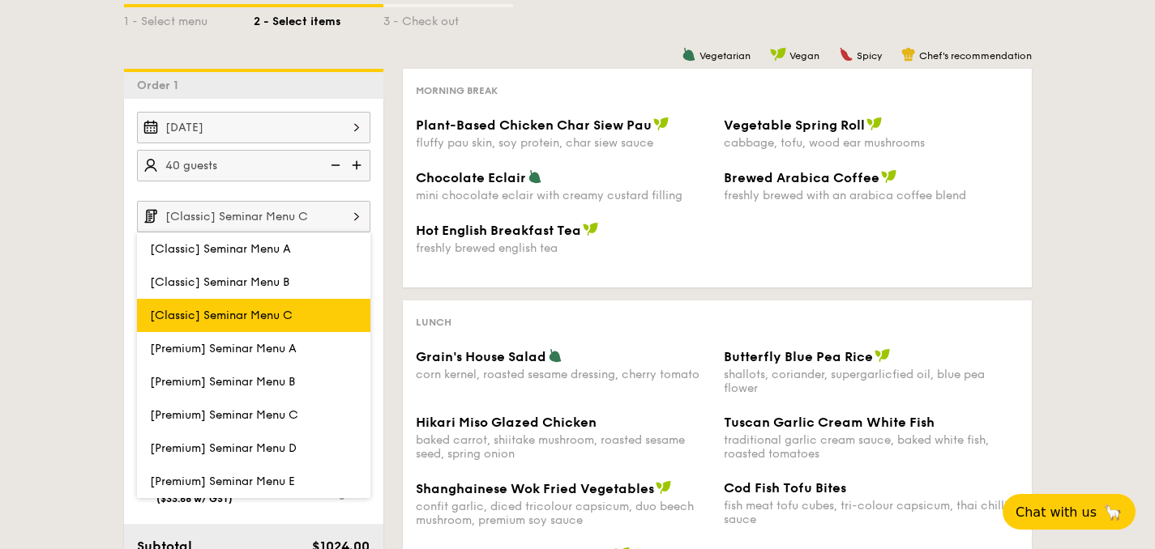
click at [213, 320] on span "[Classic] Seminar Menu C" at bounding box center [221, 316] width 143 height 14
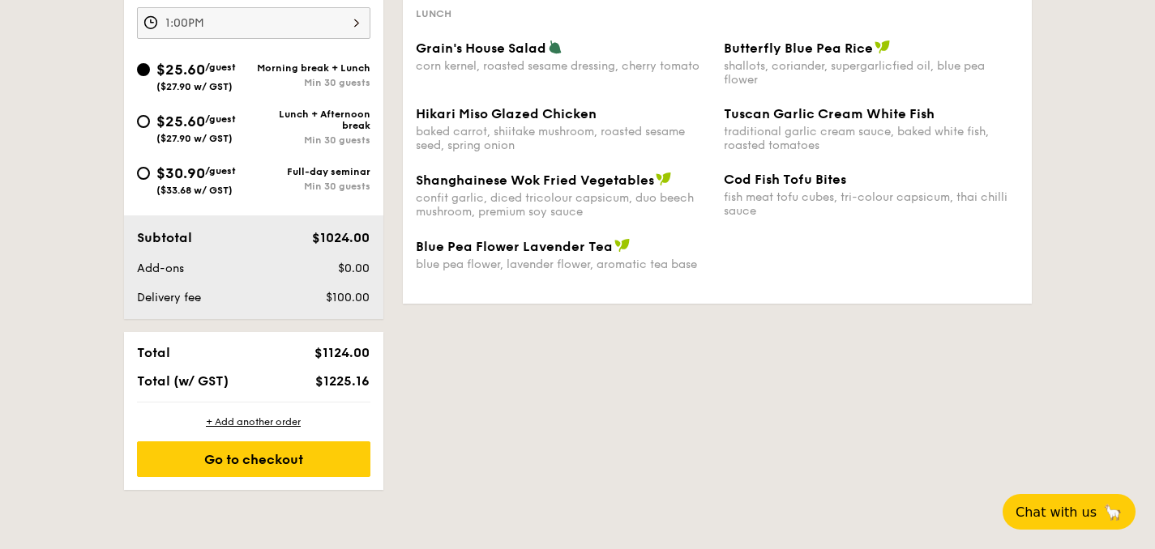
scroll to position [690, 0]
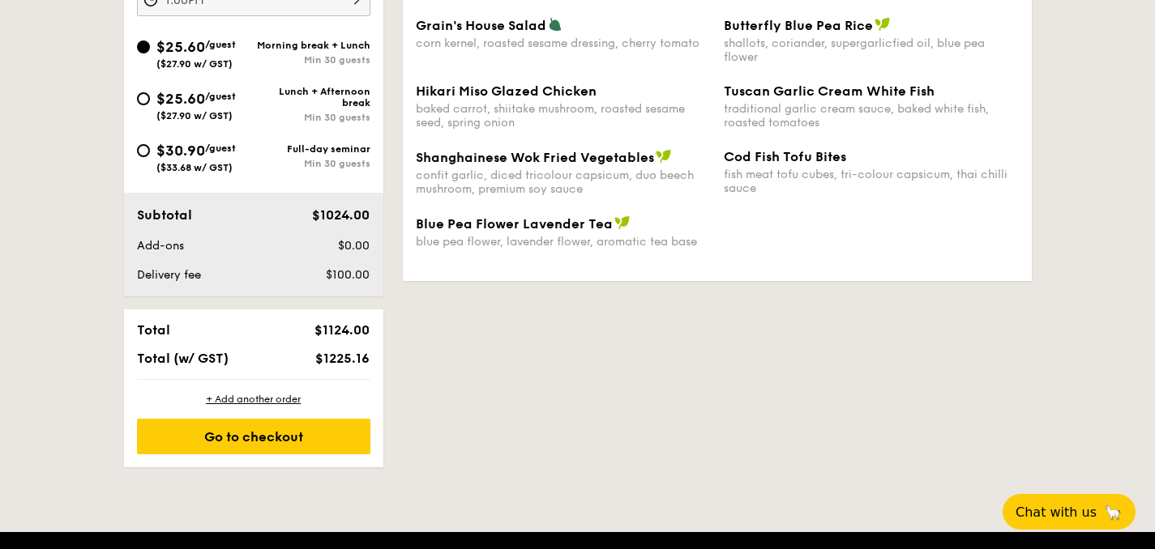
drag, startPoint x: 322, startPoint y: 362, endPoint x: 369, endPoint y: 362, distance: 47.0
click at [369, 362] on span "$1225.16" at bounding box center [342, 358] width 54 height 15
copy span "1225.16"
